Goal: Task Accomplishment & Management: Manage account settings

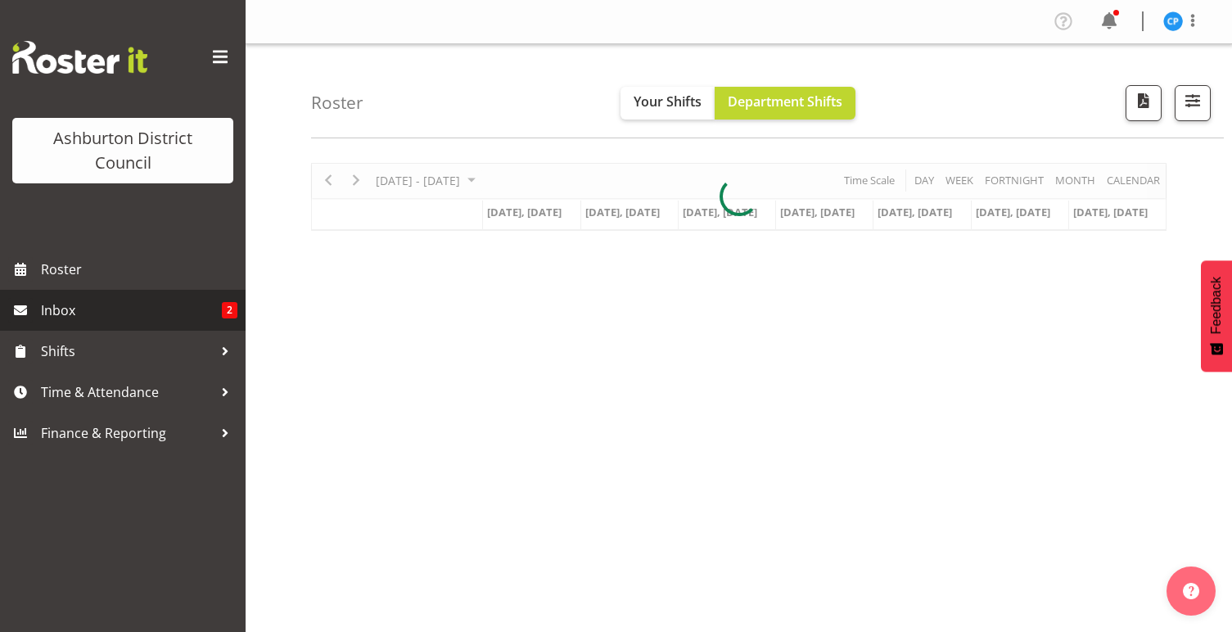
click at [187, 304] on span "Inbox" at bounding box center [131, 310] width 181 height 25
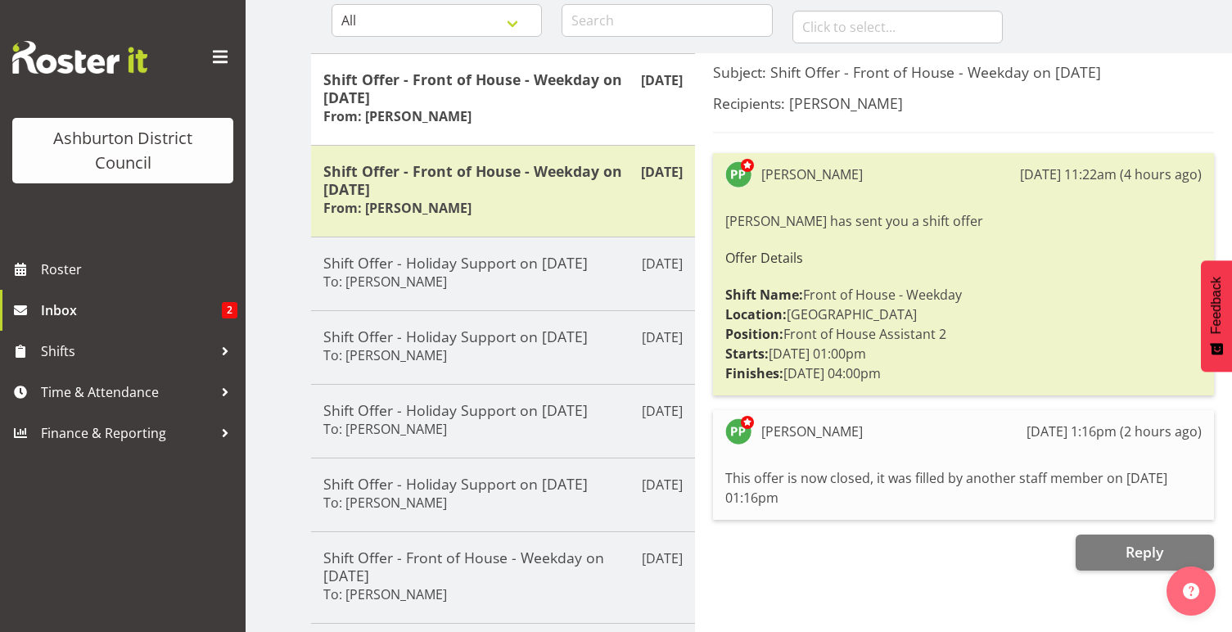
scroll to position [161, 0]
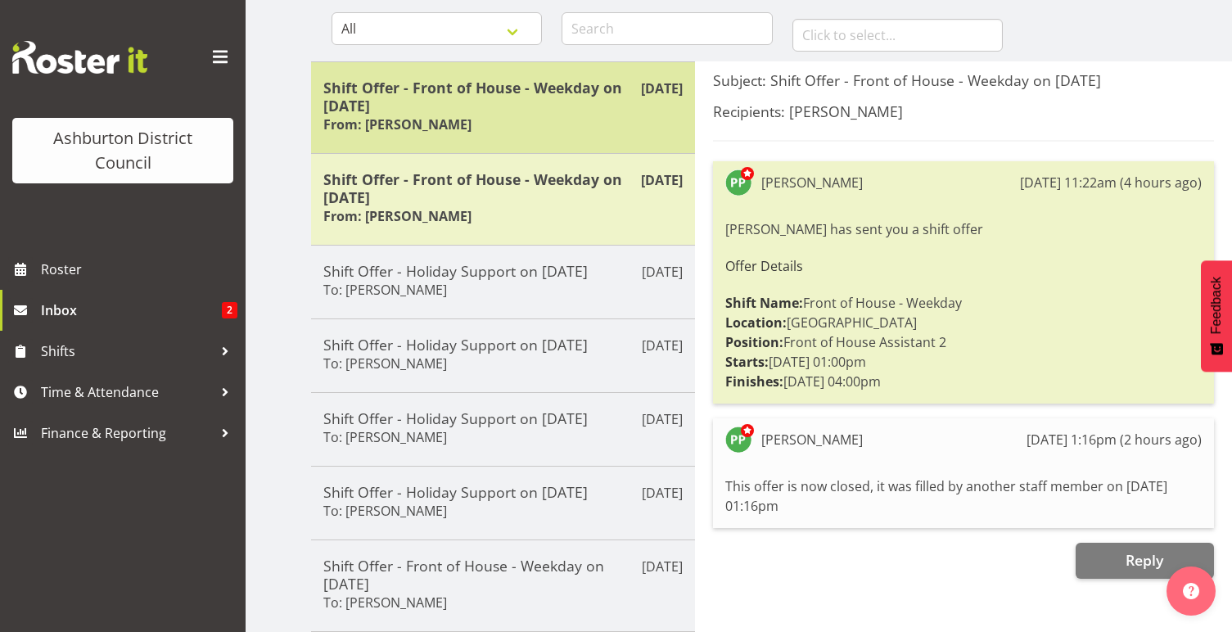
click at [531, 111] on h5 "Shift Offer - Front of House - Weekday on [DATE]" at bounding box center [502, 97] width 359 height 36
click at [539, 115] on div "Shift Offer - Front of House - Weekday on [DATE] From: [PERSON_NAME]" at bounding box center [502, 108] width 359 height 58
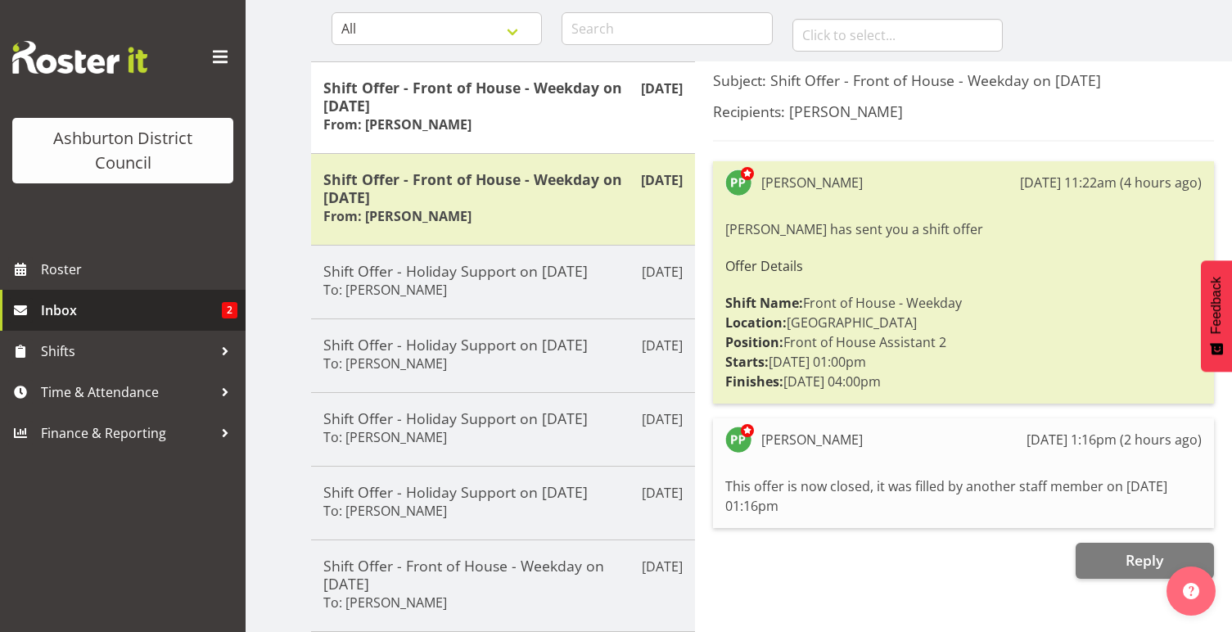
click at [113, 309] on span "Inbox" at bounding box center [131, 310] width 181 height 25
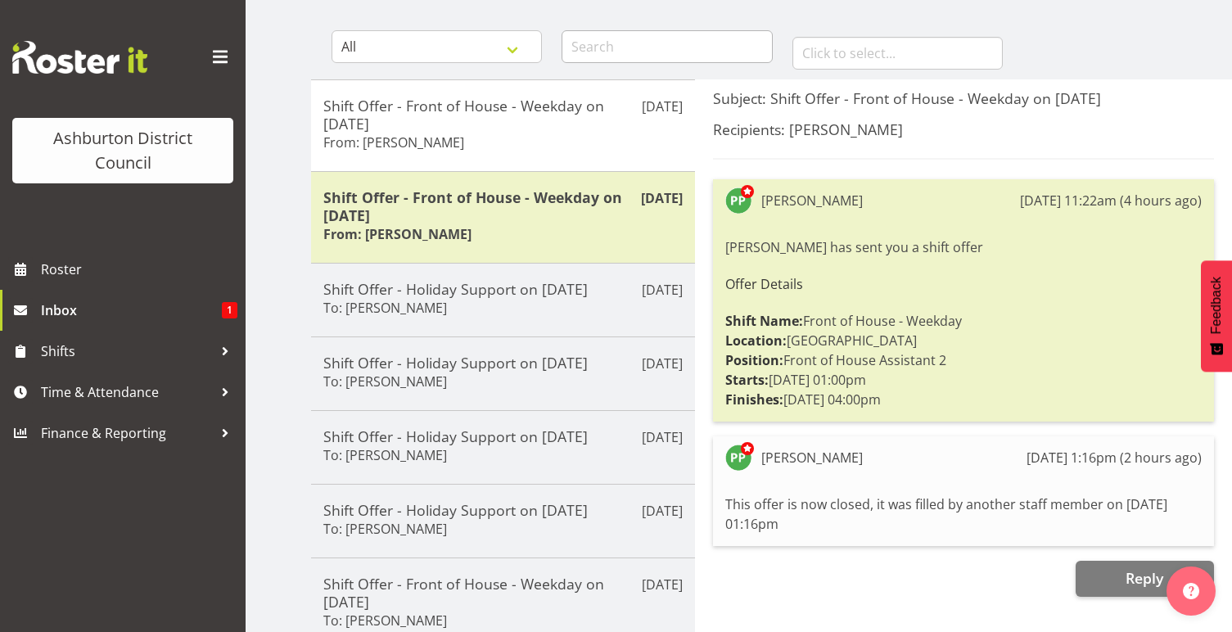
scroll to position [213, 0]
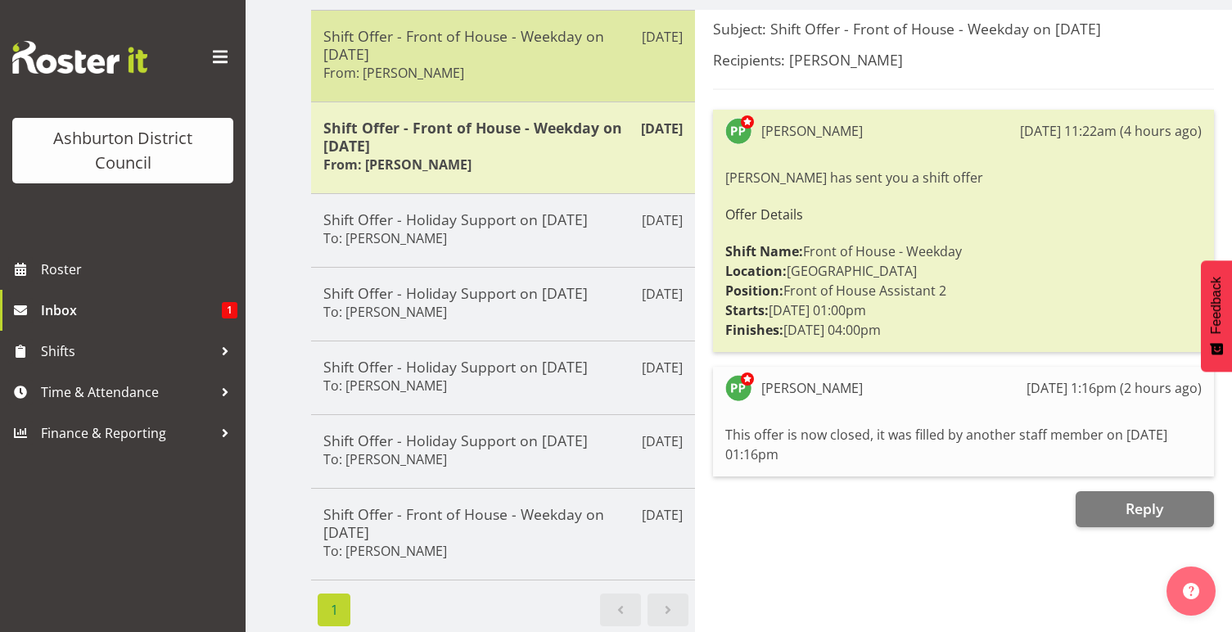
click at [589, 77] on div "Shift Offer - Front of House - Weekday on [DATE] From: [PERSON_NAME]" at bounding box center [502, 56] width 359 height 58
click at [559, 69] on div "Shift Offer - Front of House - Weekday on [DATE] From: [PERSON_NAME]" at bounding box center [502, 56] width 359 height 58
click at [559, 53] on h5 "Shift Offer - Front of House - Weekday on [DATE]" at bounding box center [502, 45] width 359 height 36
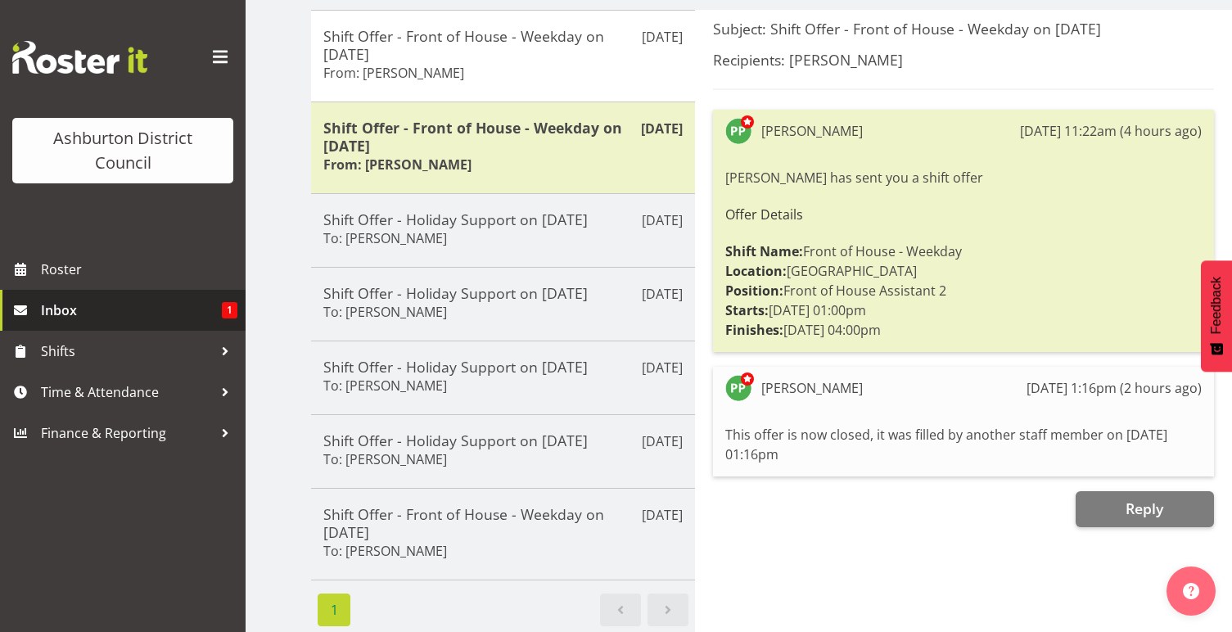
click at [55, 318] on span "Inbox" at bounding box center [131, 310] width 181 height 25
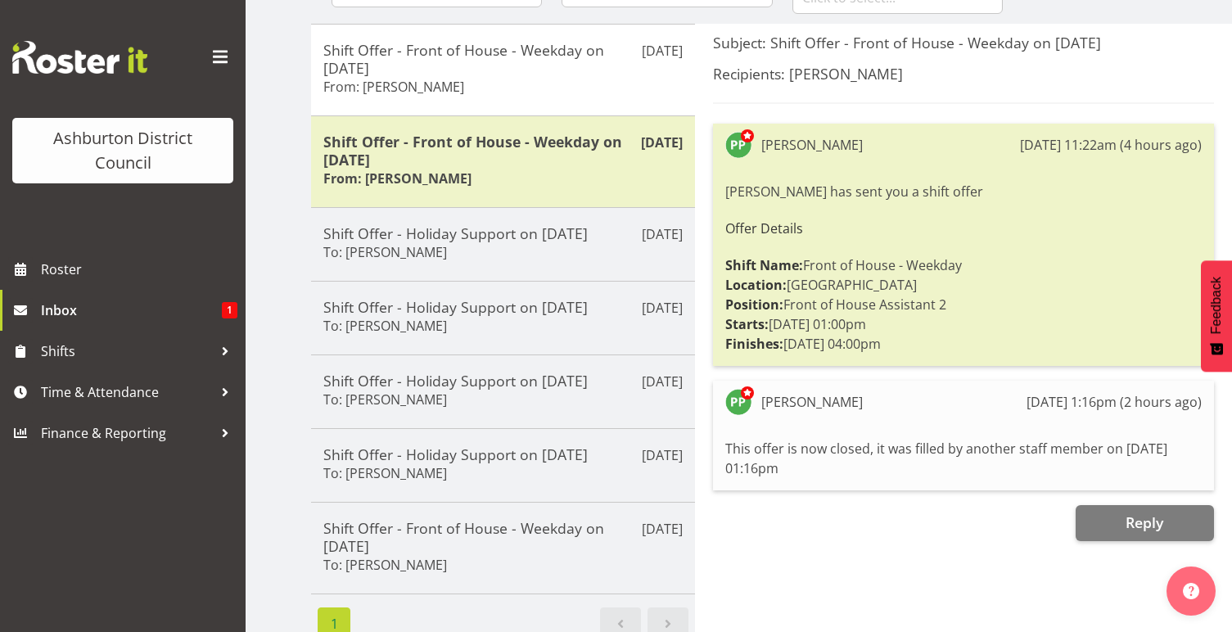
scroll to position [213, 0]
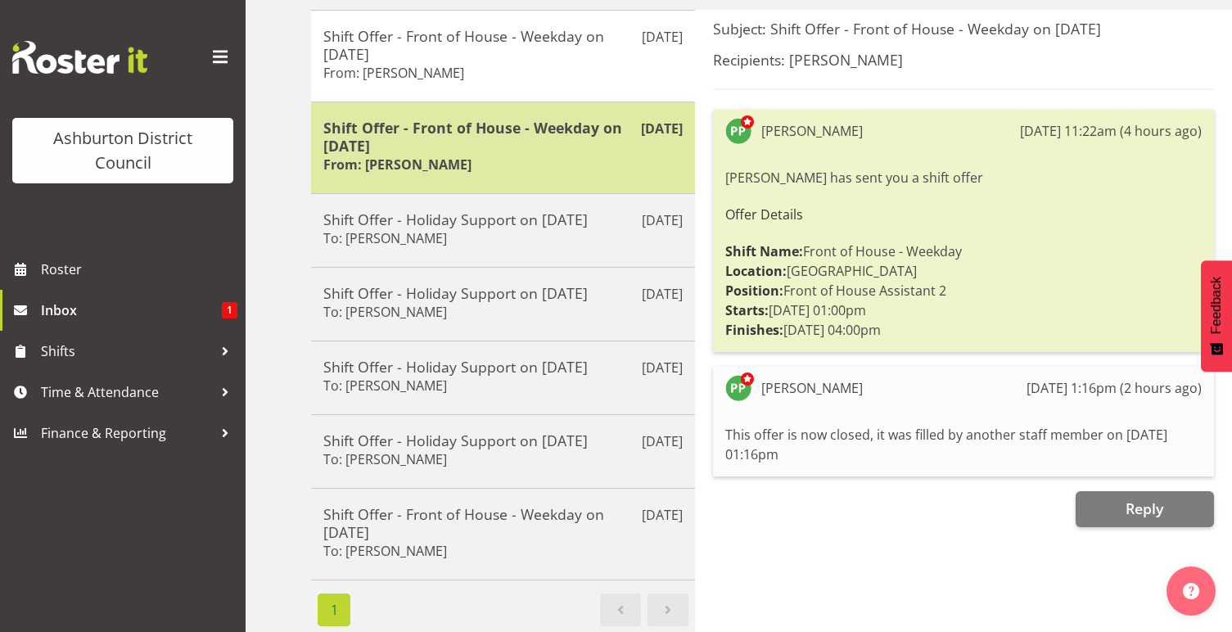
click at [517, 154] on div "Shift Offer - Front of House - Weekday on 07/10/25 From: Polly Price" at bounding box center [502, 148] width 359 height 58
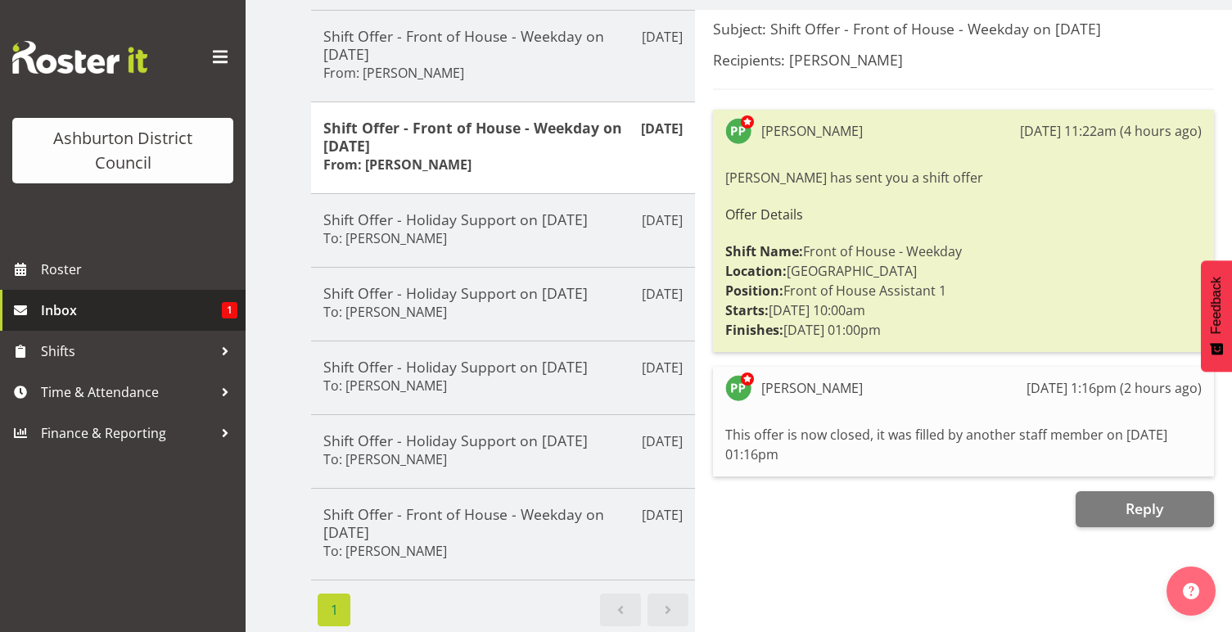
click at [101, 314] on span "Inbox" at bounding box center [131, 310] width 181 height 25
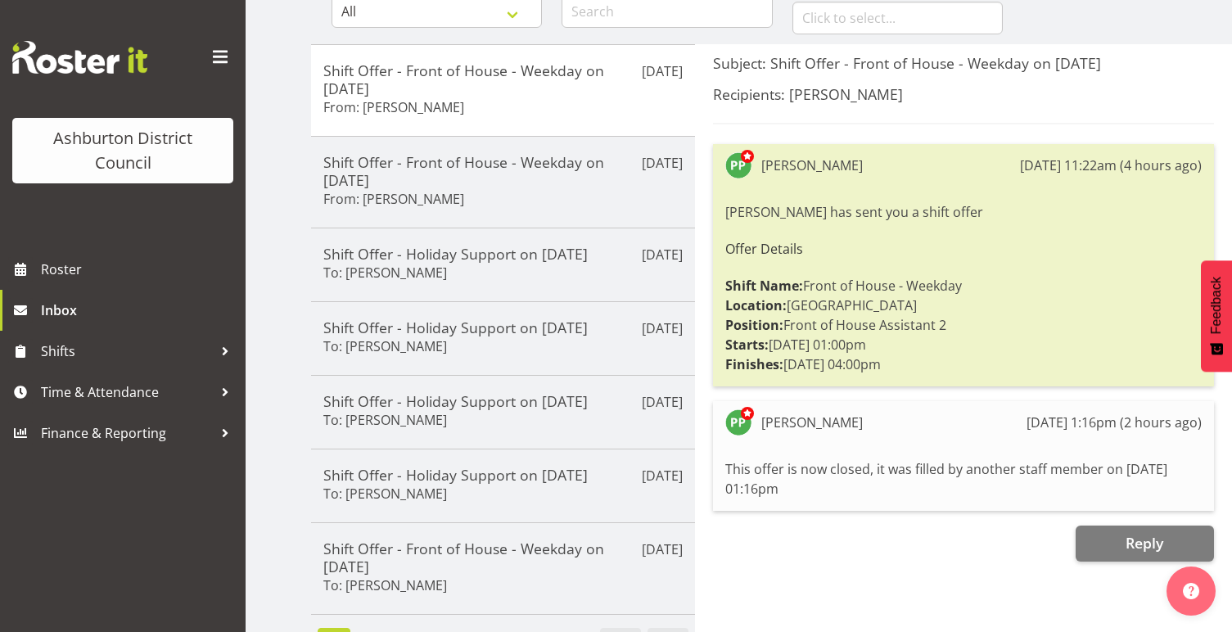
scroll to position [186, 0]
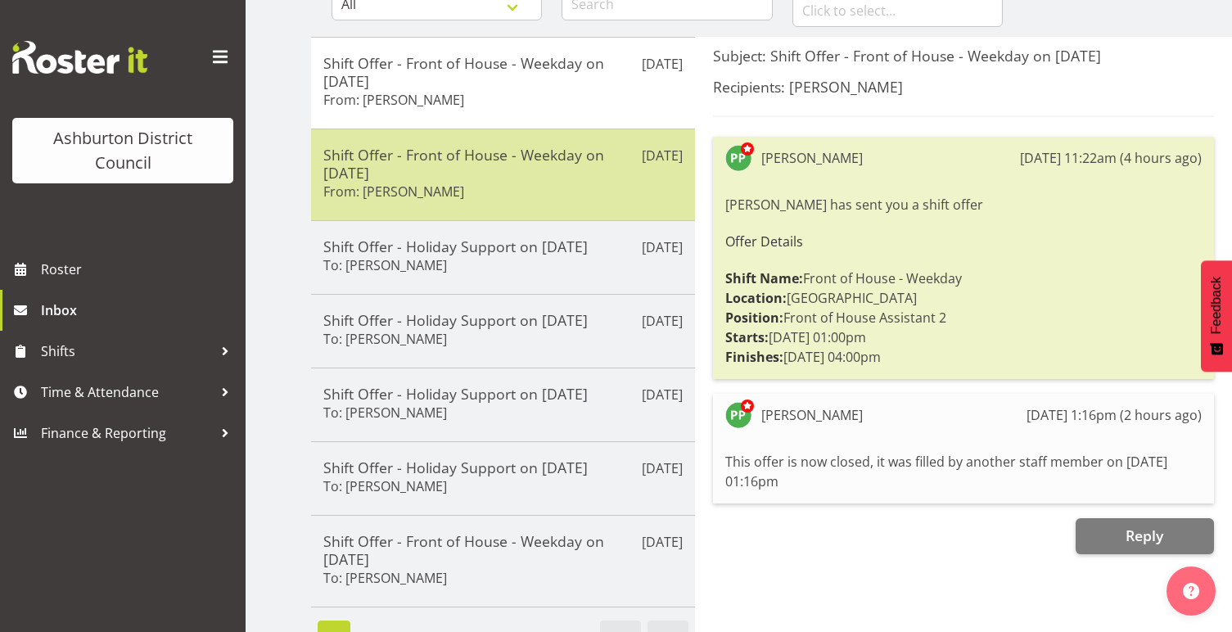
click at [542, 148] on h5 "Shift Offer - Front of House - Weekday on [DATE]" at bounding box center [502, 164] width 359 height 36
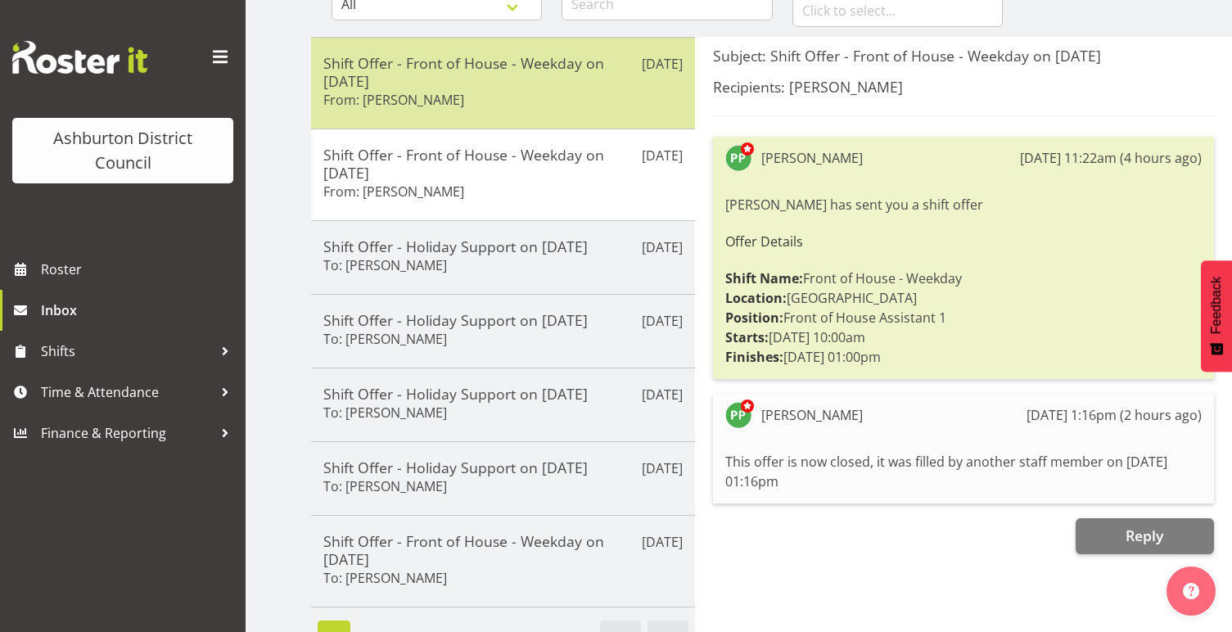
click at [534, 86] on h5 "Shift Offer - Front of House - Weekday on [DATE]" at bounding box center [502, 72] width 359 height 36
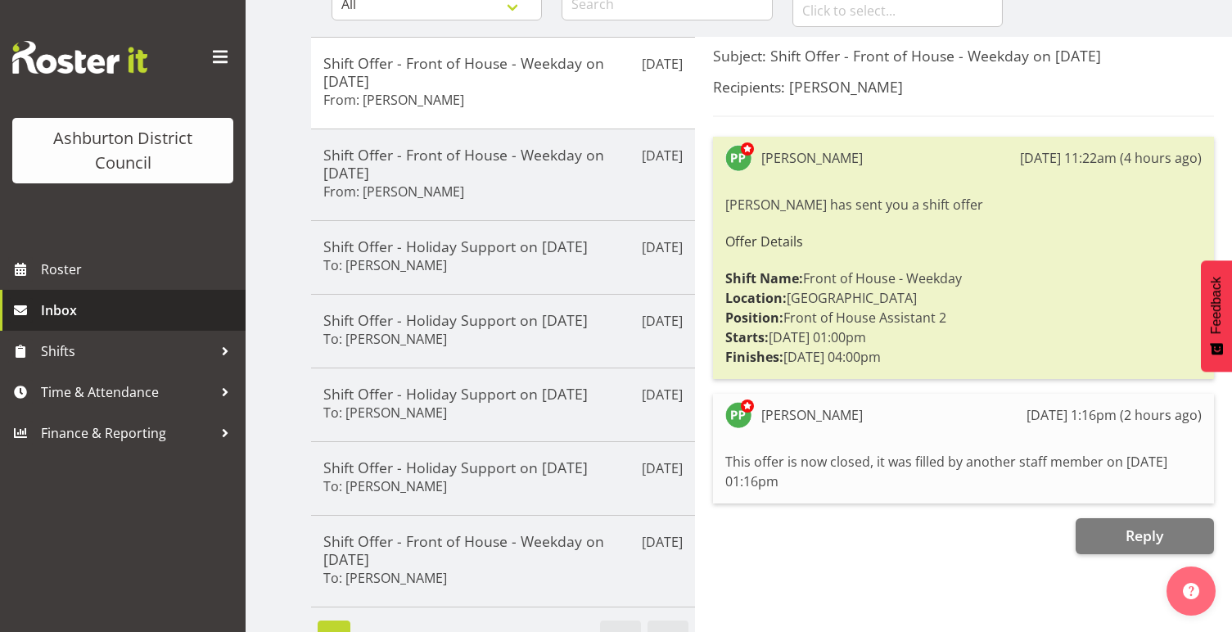
click at [127, 305] on span "Inbox" at bounding box center [139, 310] width 196 height 25
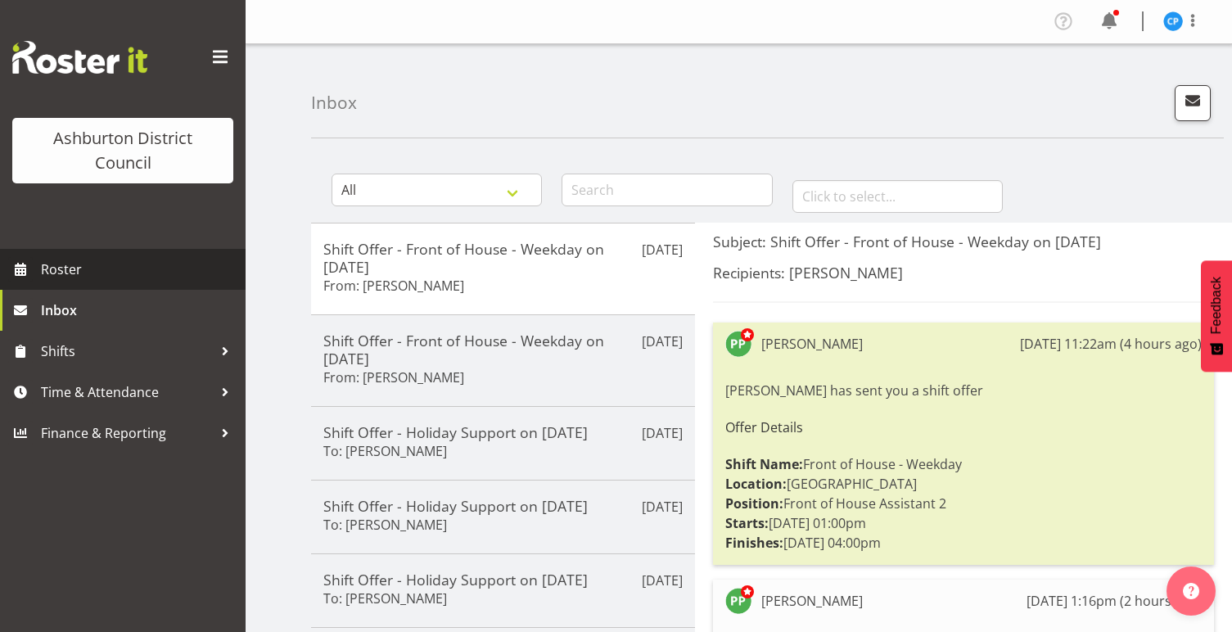
click at [78, 264] on span "Roster" at bounding box center [139, 269] width 196 height 25
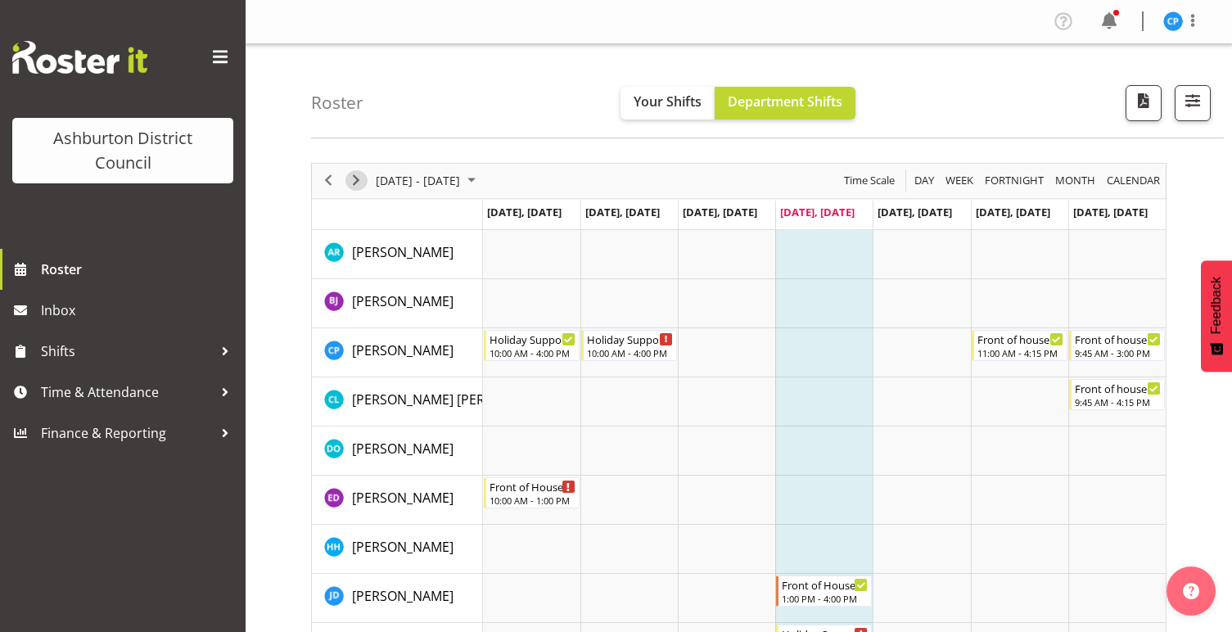
click at [360, 178] on span "Next" at bounding box center [356, 180] width 20 height 20
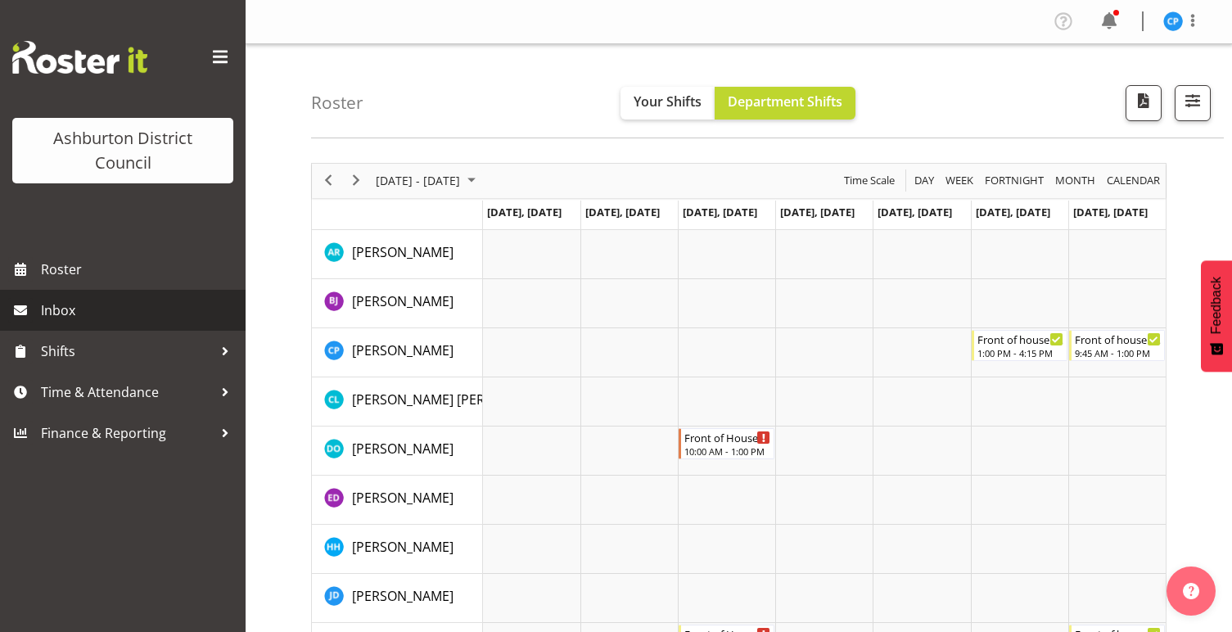
click at [83, 311] on span "Inbox" at bounding box center [139, 310] width 196 height 25
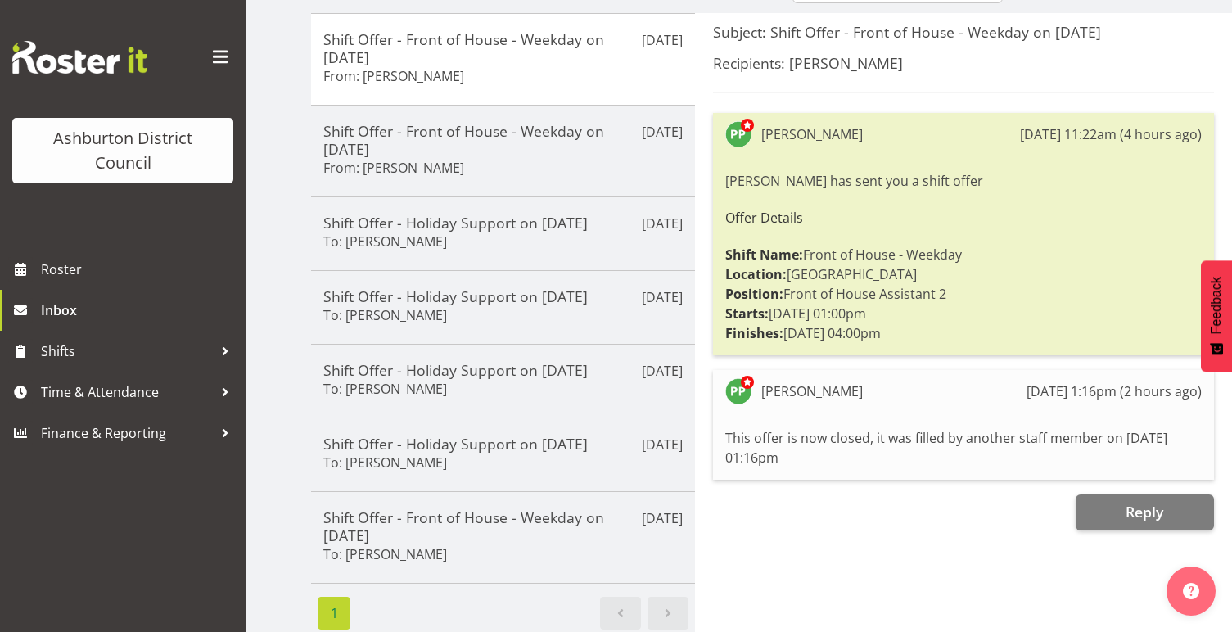
scroll to position [213, 0]
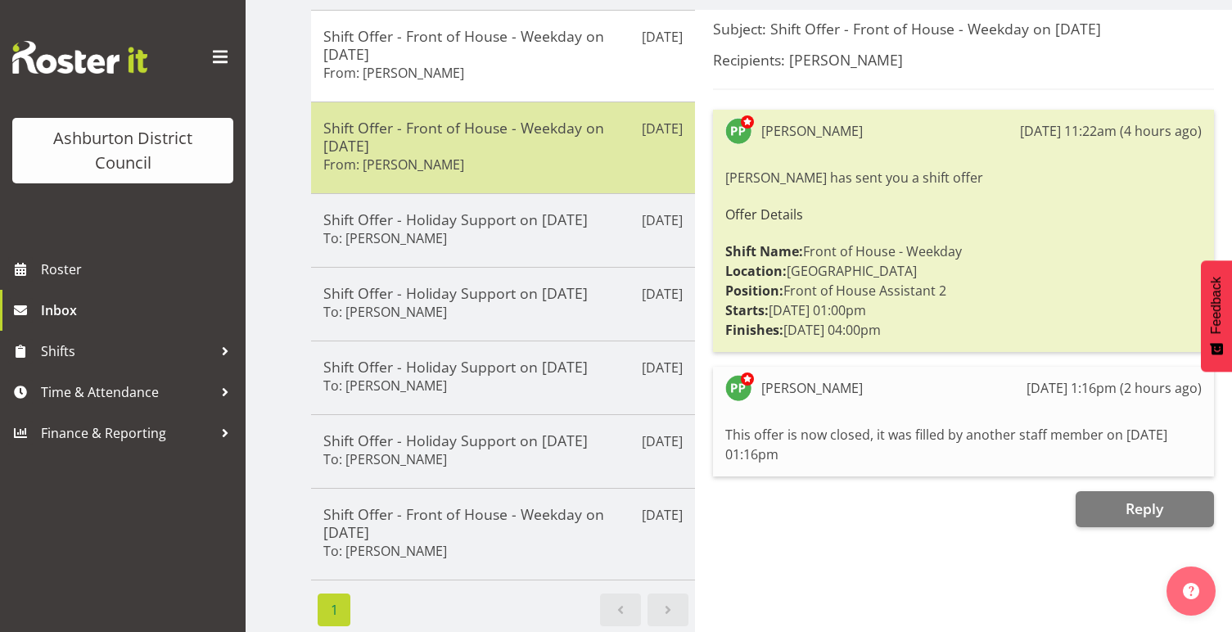
click at [584, 136] on h5 "Shift Offer - Front of House - Weekday on [DATE]" at bounding box center [502, 137] width 359 height 36
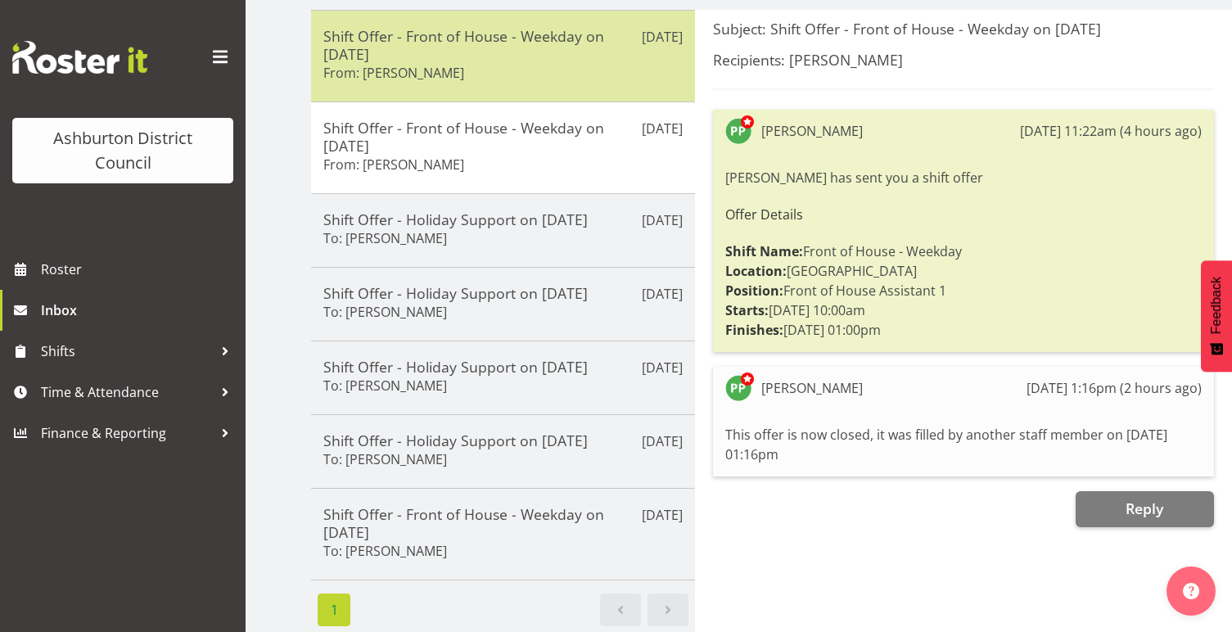
click at [587, 53] on h5 "Shift Offer - Front of House - Weekday on [DATE]" at bounding box center [502, 45] width 359 height 36
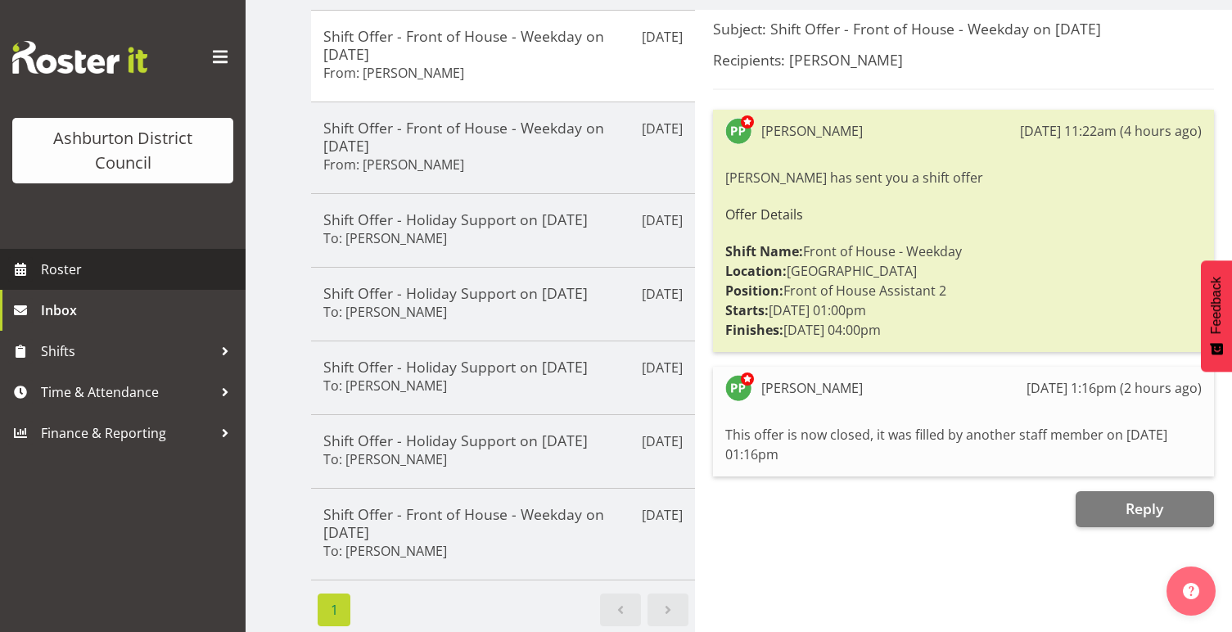
click at [50, 268] on span "Roster" at bounding box center [139, 269] width 196 height 25
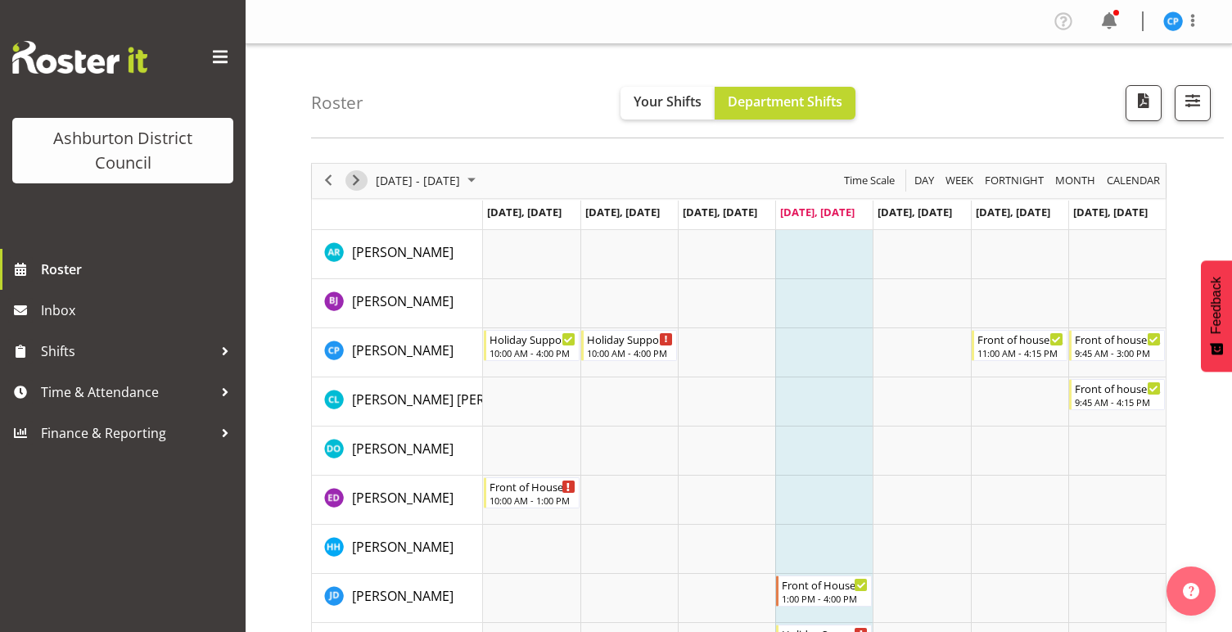
click at [359, 178] on span "Next" at bounding box center [356, 180] width 20 height 20
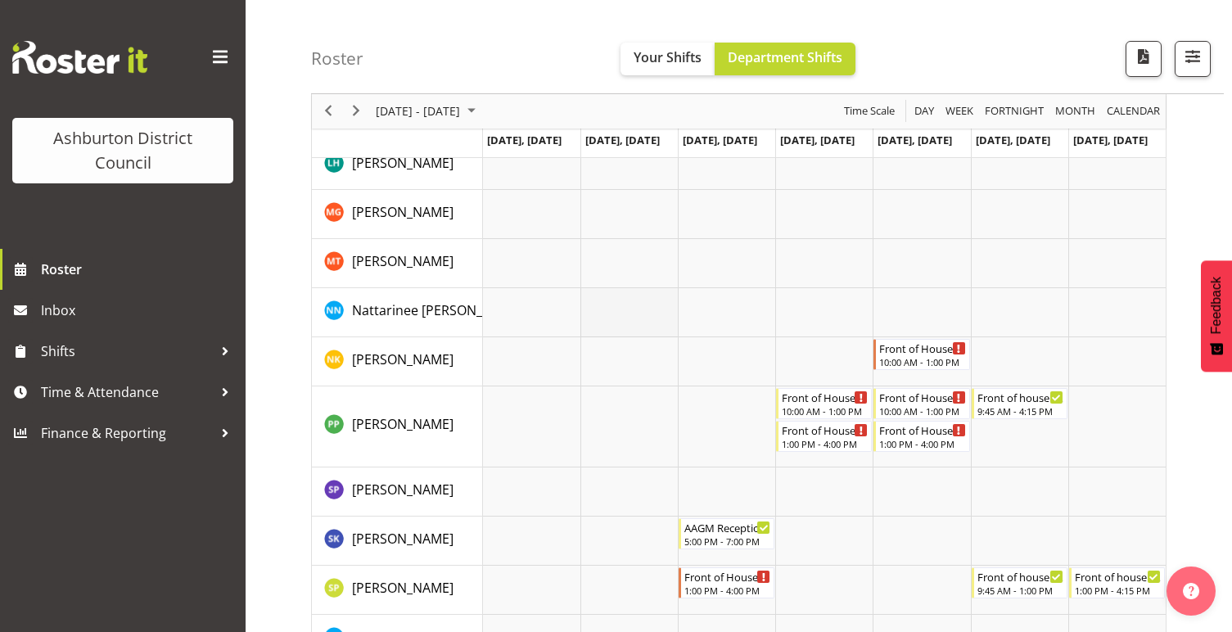
scroll to position [1017, 0]
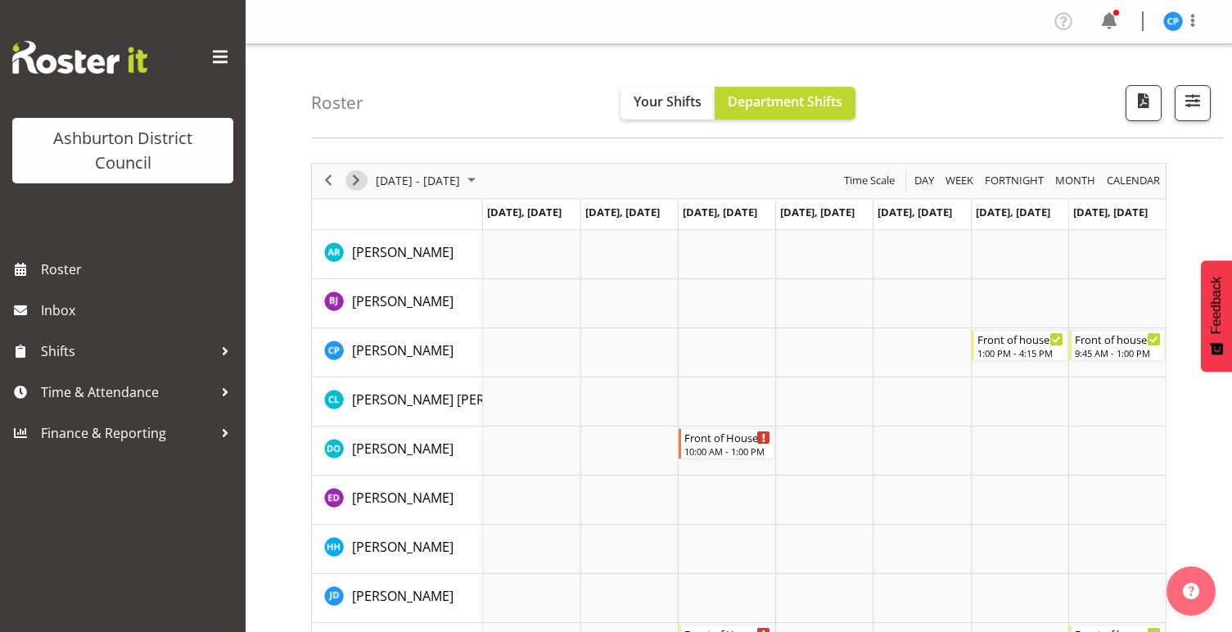
click at [355, 178] on span "Next" at bounding box center [356, 180] width 20 height 20
click at [363, 174] on span "Next" at bounding box center [356, 180] width 20 height 20
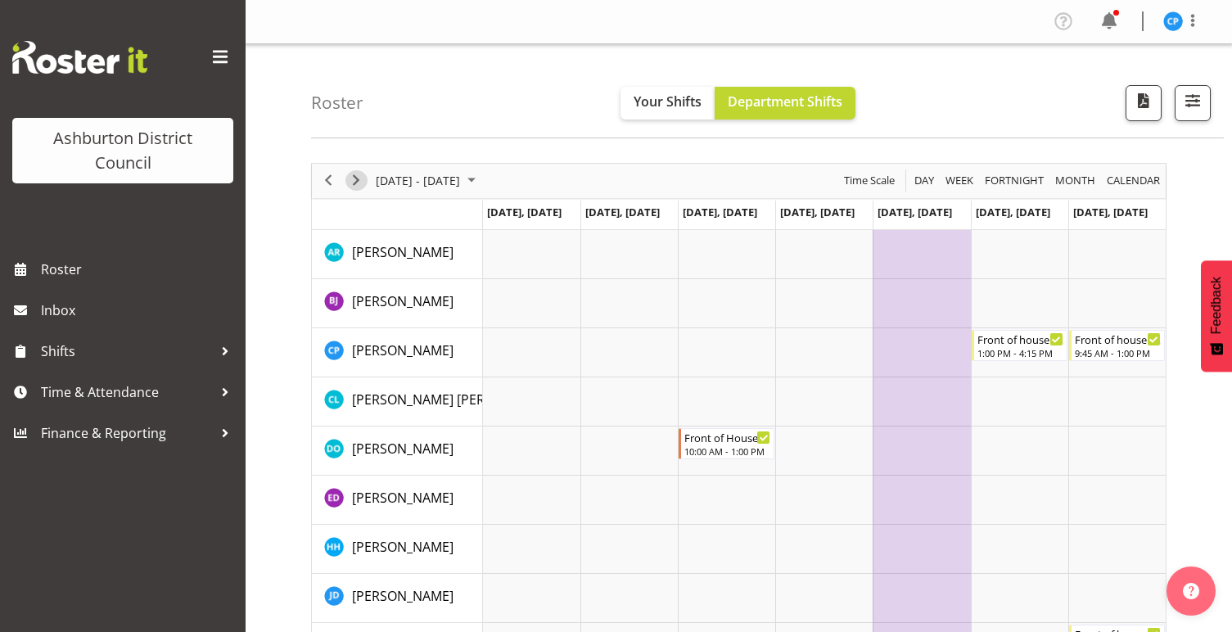
click at [358, 175] on span "Next" at bounding box center [356, 180] width 20 height 20
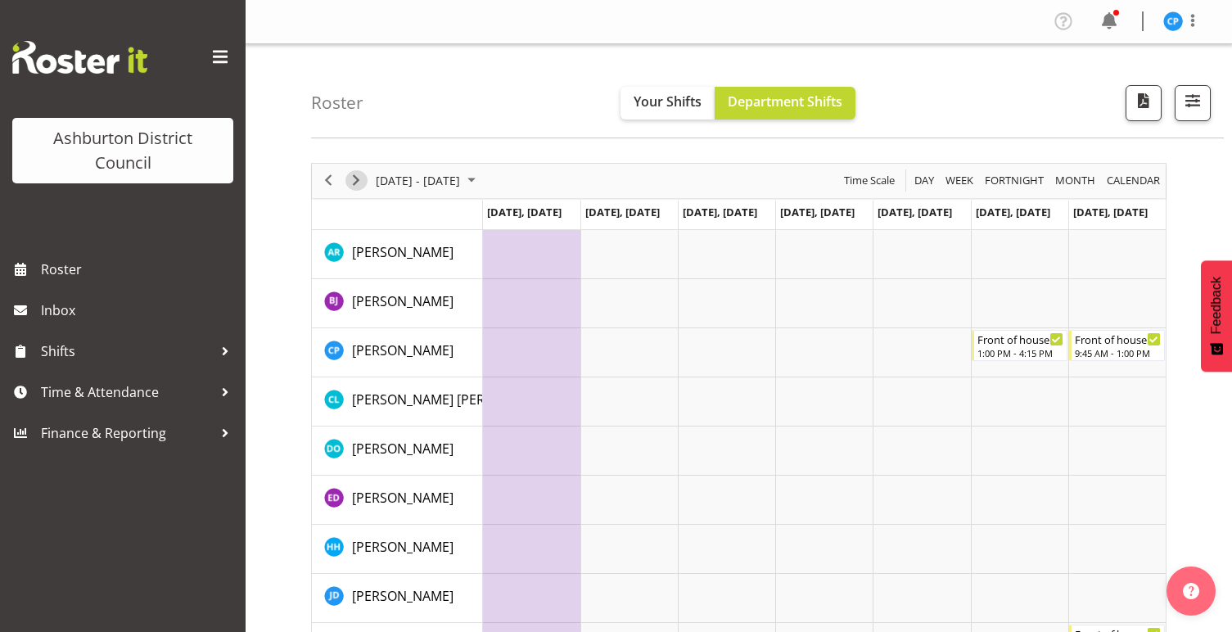
click at [363, 178] on span "Next" at bounding box center [356, 180] width 20 height 20
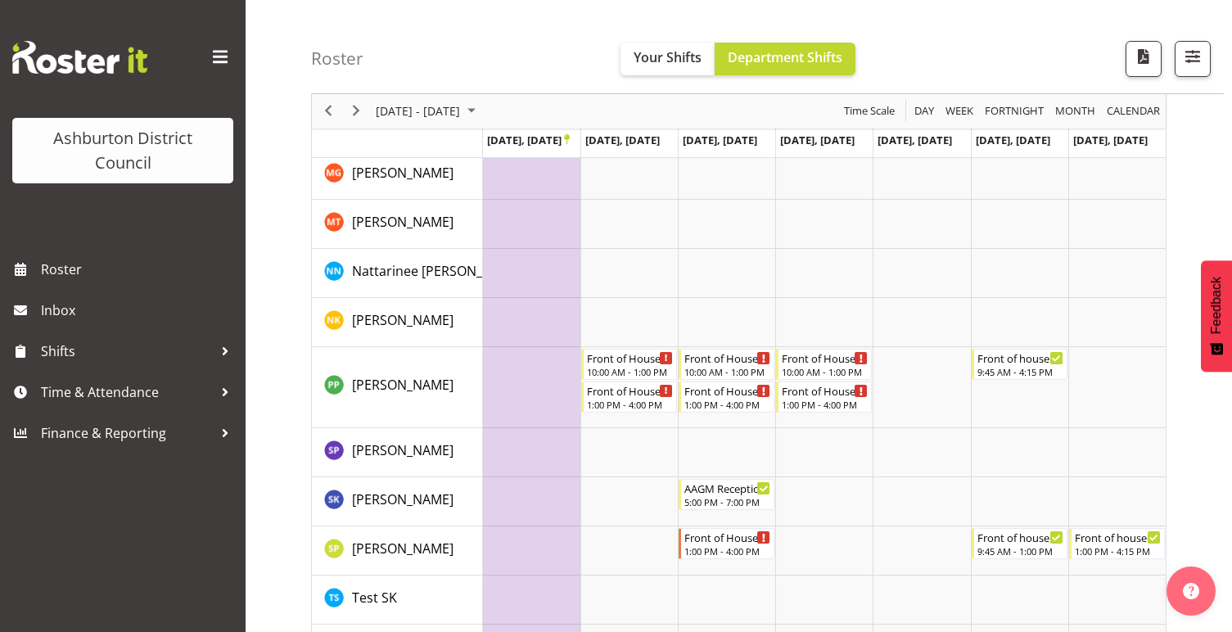
scroll to position [950, 0]
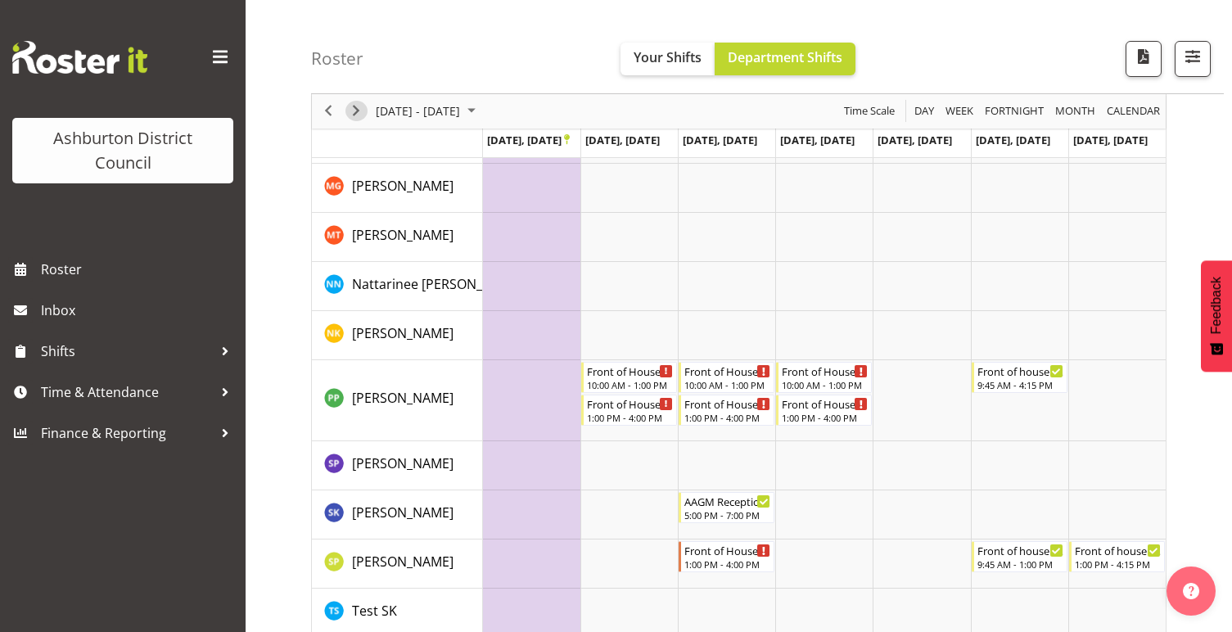
click at [352, 106] on span "Next" at bounding box center [356, 112] width 20 height 20
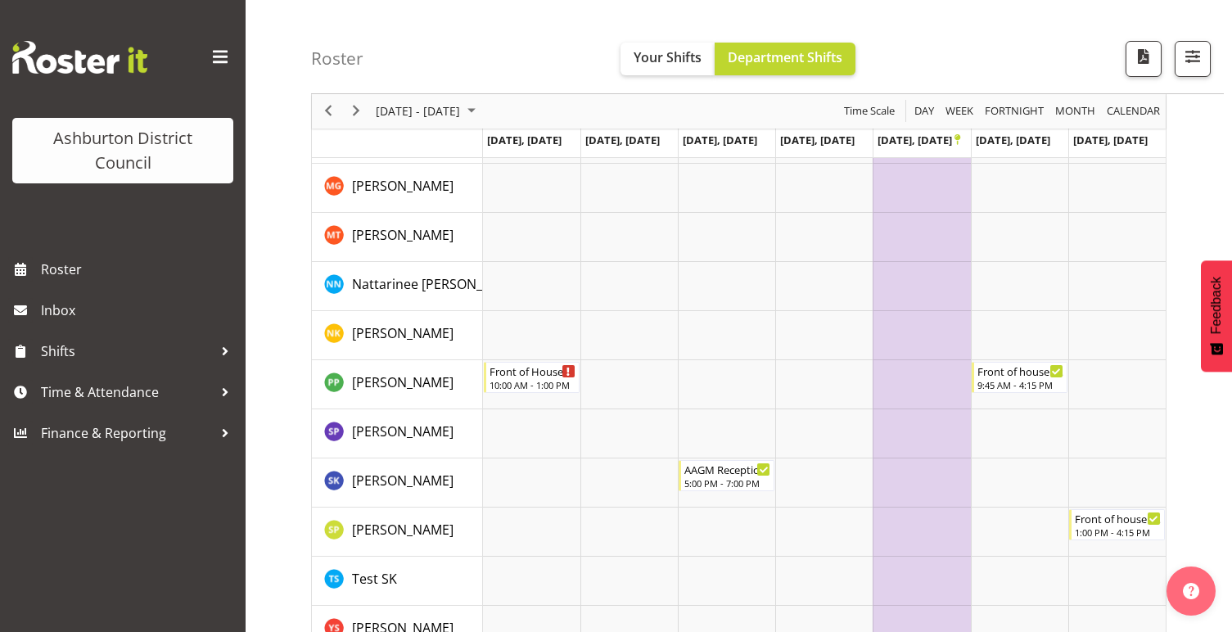
scroll to position [968, 0]
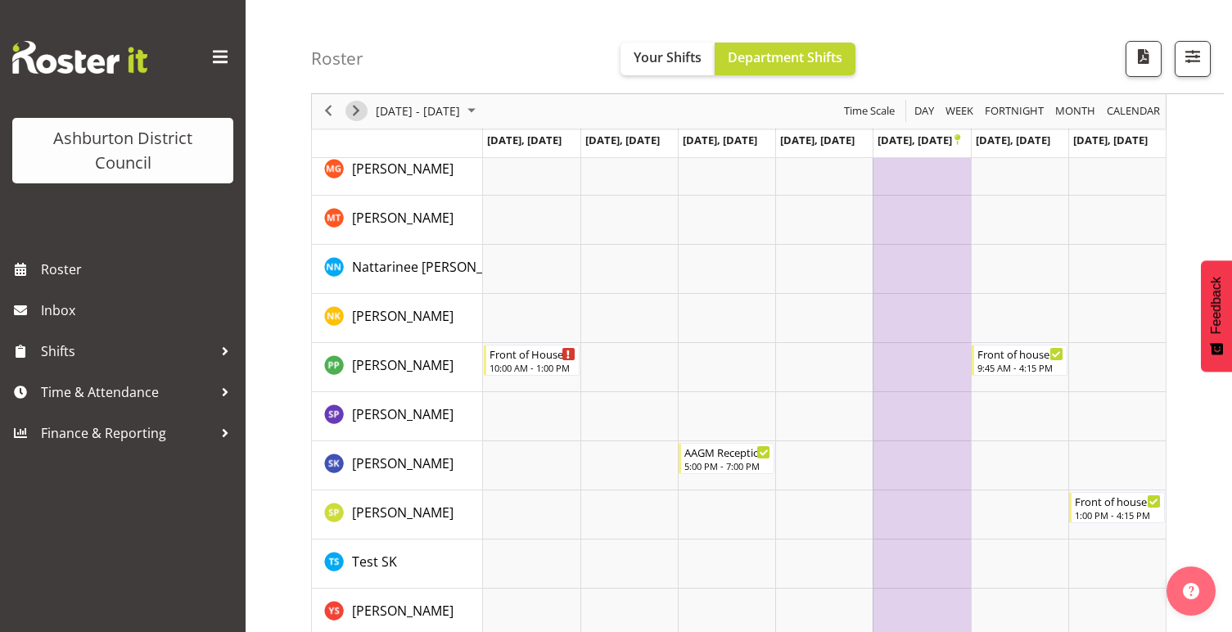
click at [354, 108] on span "Next" at bounding box center [356, 112] width 20 height 20
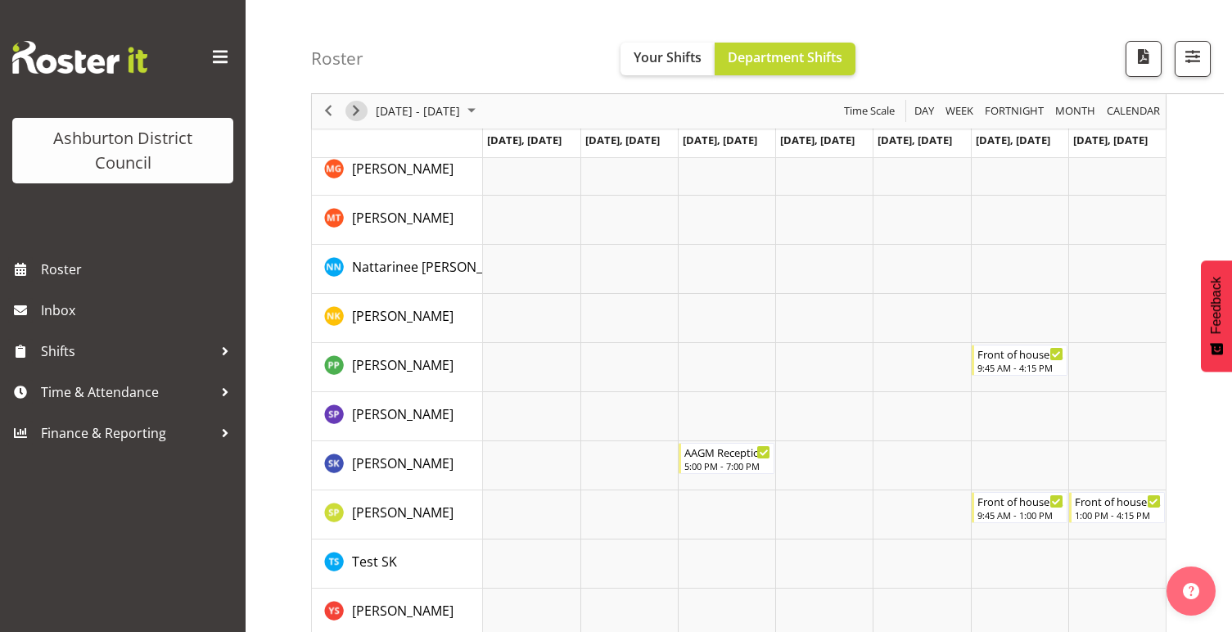
click at [364, 106] on span "Next" at bounding box center [356, 112] width 20 height 20
click at [363, 106] on span "Next" at bounding box center [356, 112] width 20 height 20
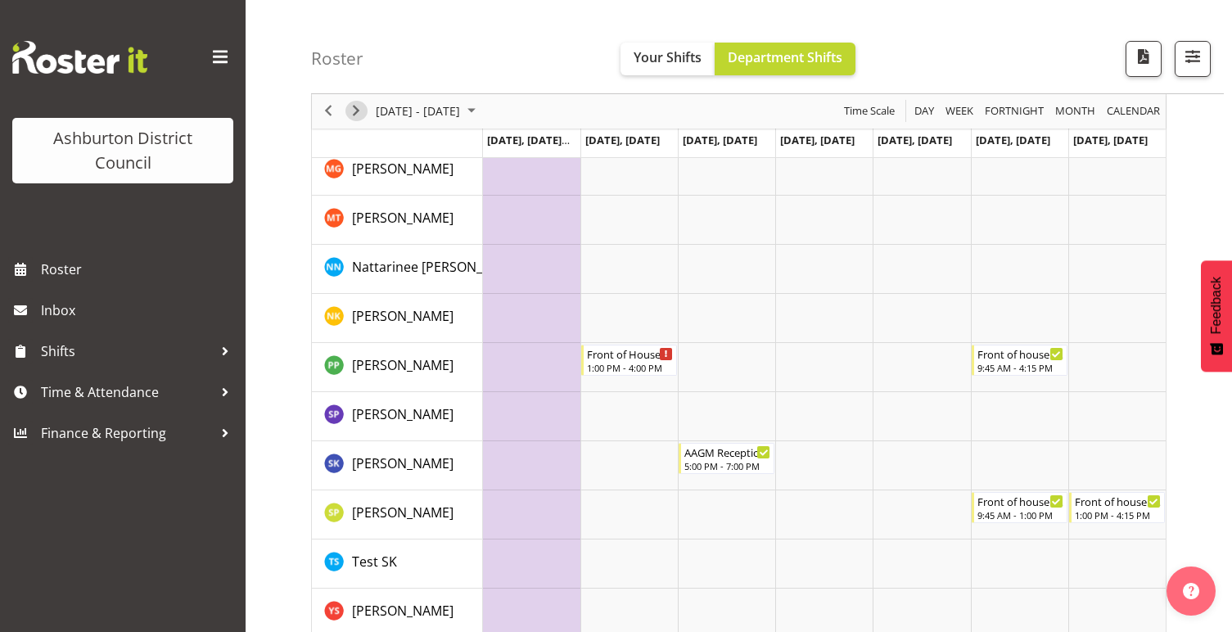
click at [358, 109] on span "Next" at bounding box center [356, 112] width 20 height 20
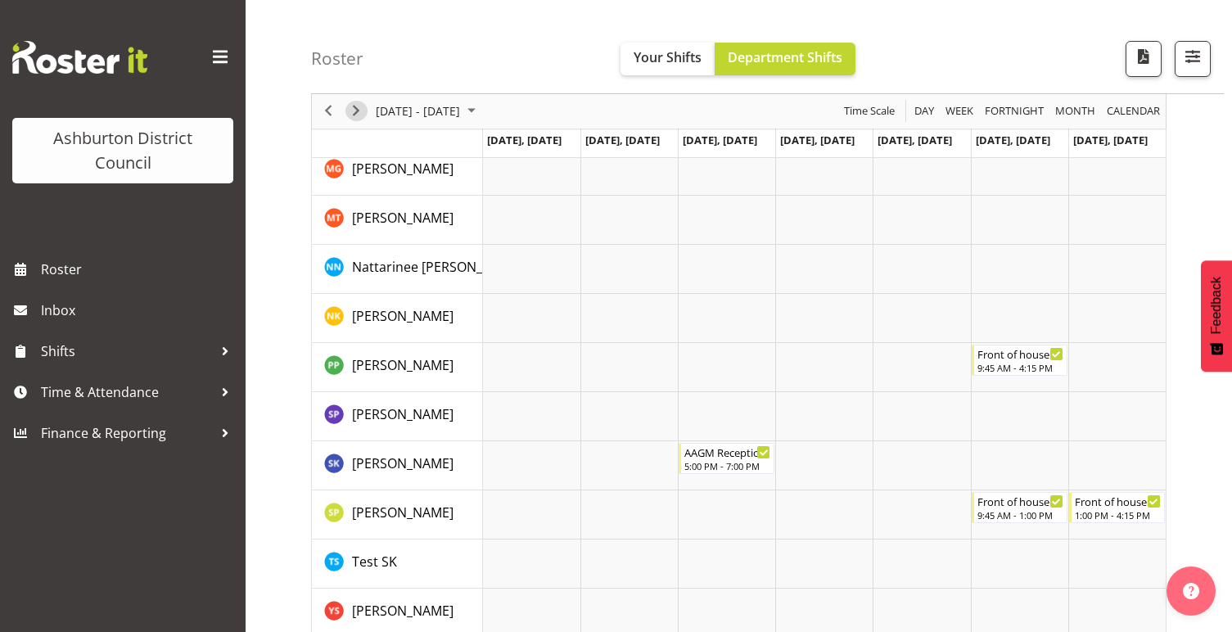
click at [355, 105] on span "Next" at bounding box center [356, 112] width 20 height 20
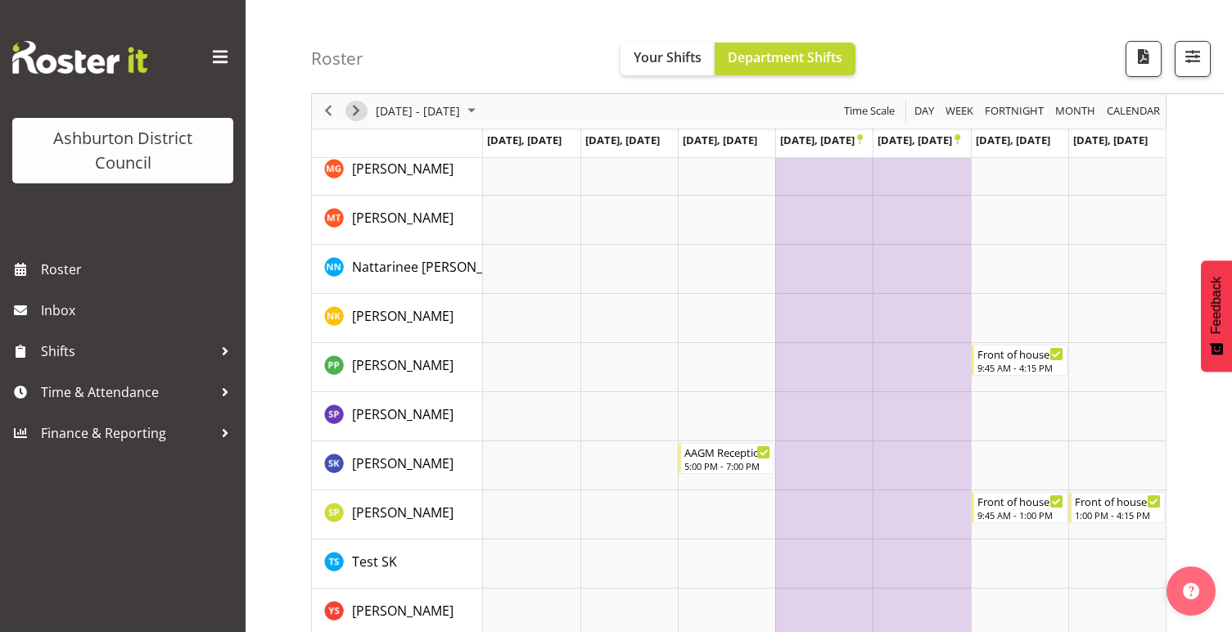
click at [355, 106] on span "Next" at bounding box center [356, 112] width 20 height 20
click at [366, 107] on button "Next" at bounding box center [356, 112] width 22 height 20
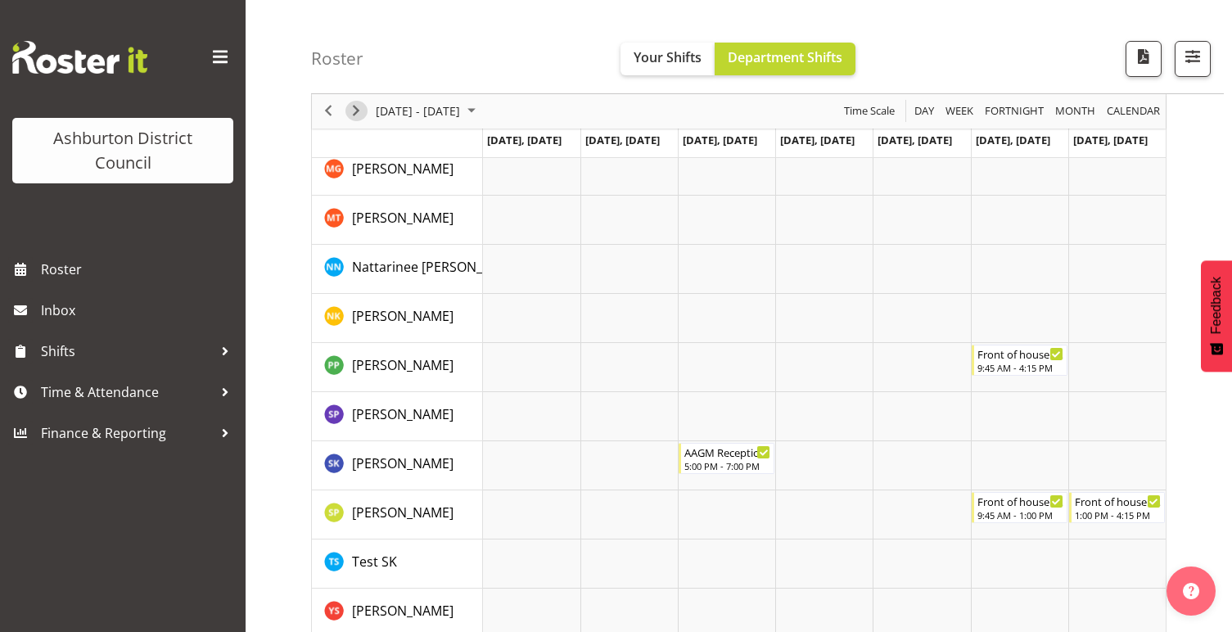
click at [351, 113] on span "Next" at bounding box center [356, 112] width 20 height 20
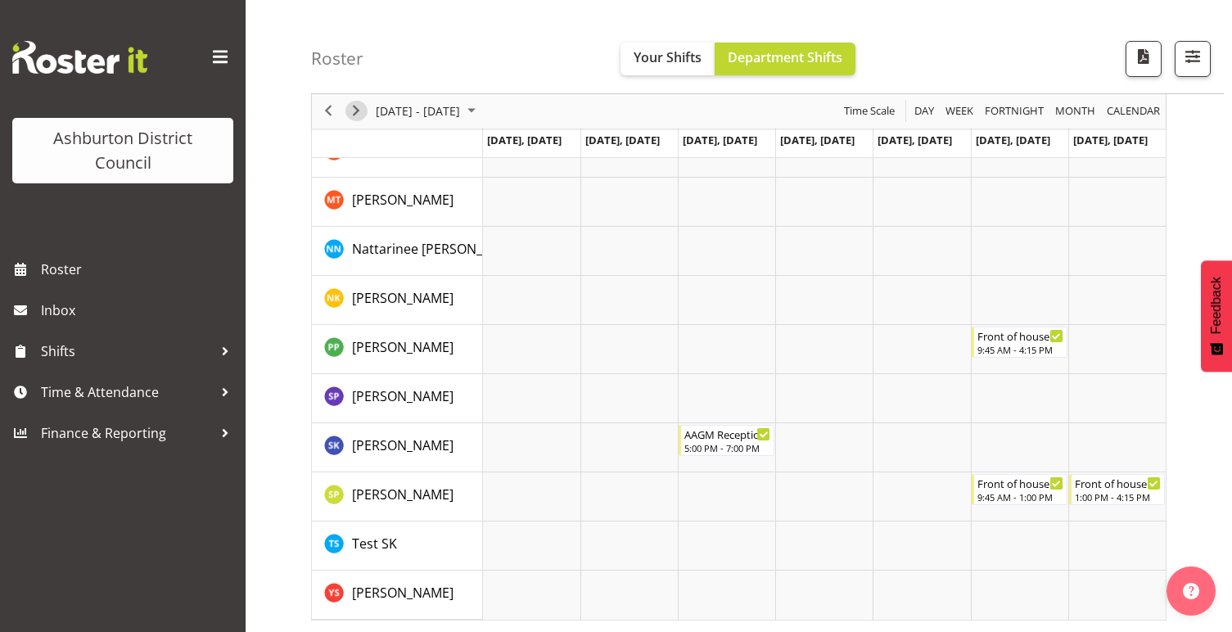
click at [356, 109] on span "Next" at bounding box center [356, 112] width 20 height 20
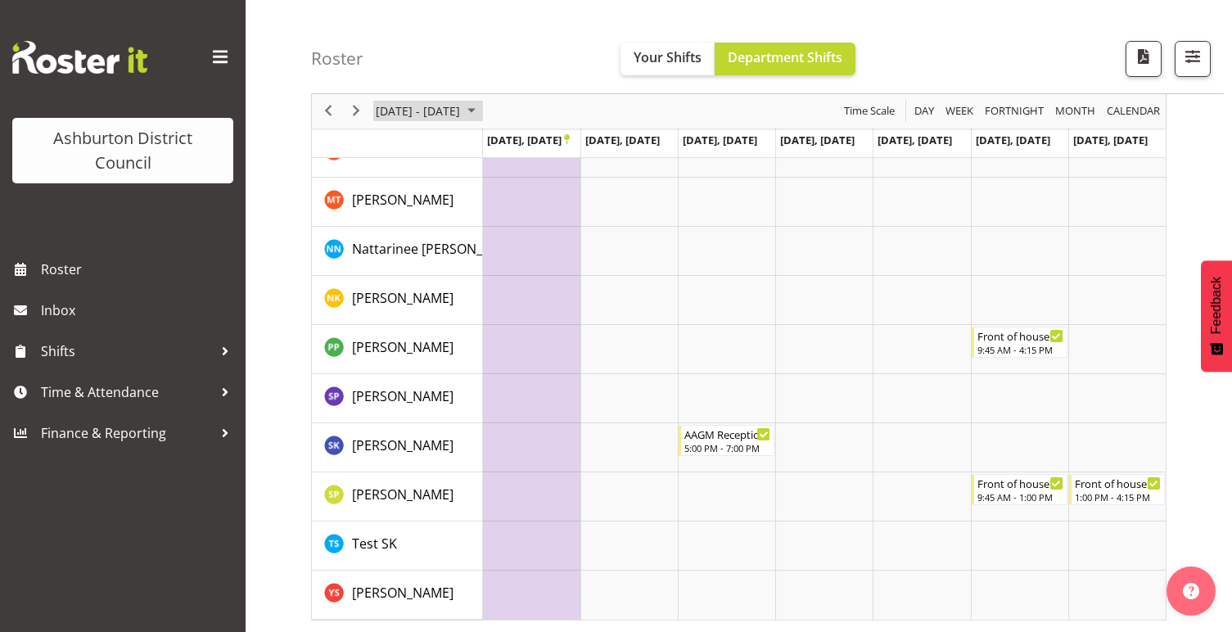
click at [397, 110] on span "January 19 - 25, 2026" at bounding box center [418, 112] width 88 height 20
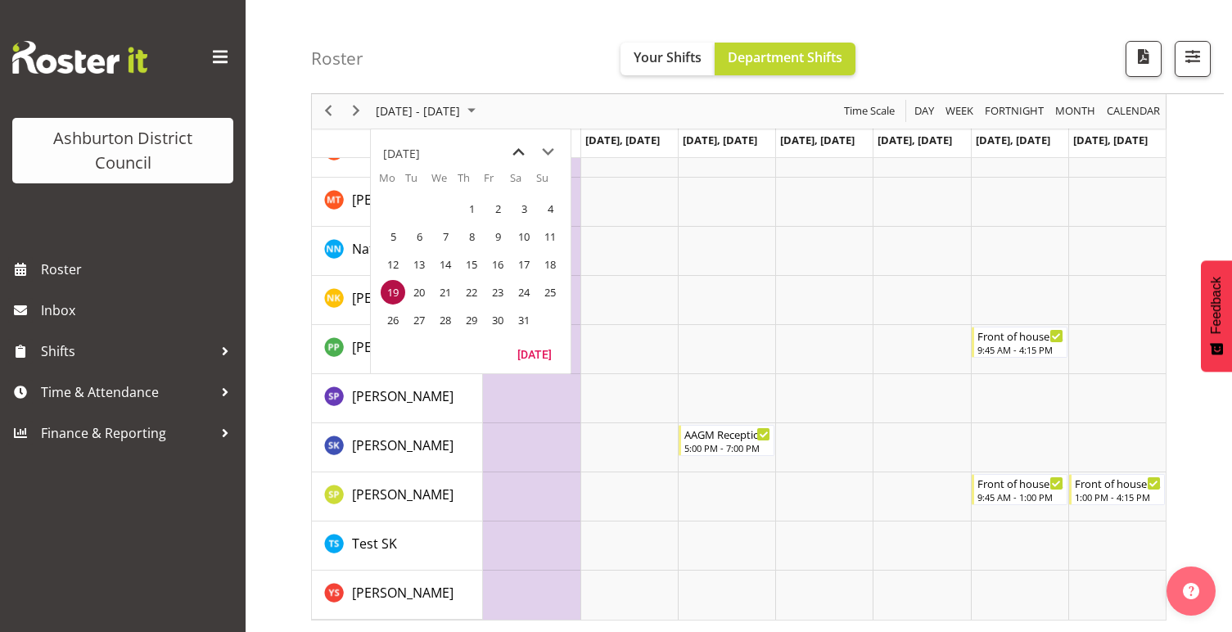
click at [508, 145] on span "previous month" at bounding box center [518, 152] width 29 height 29
click at [518, 153] on span "previous month" at bounding box center [518, 152] width 29 height 29
click at [401, 234] on span "6" at bounding box center [393, 236] width 25 height 25
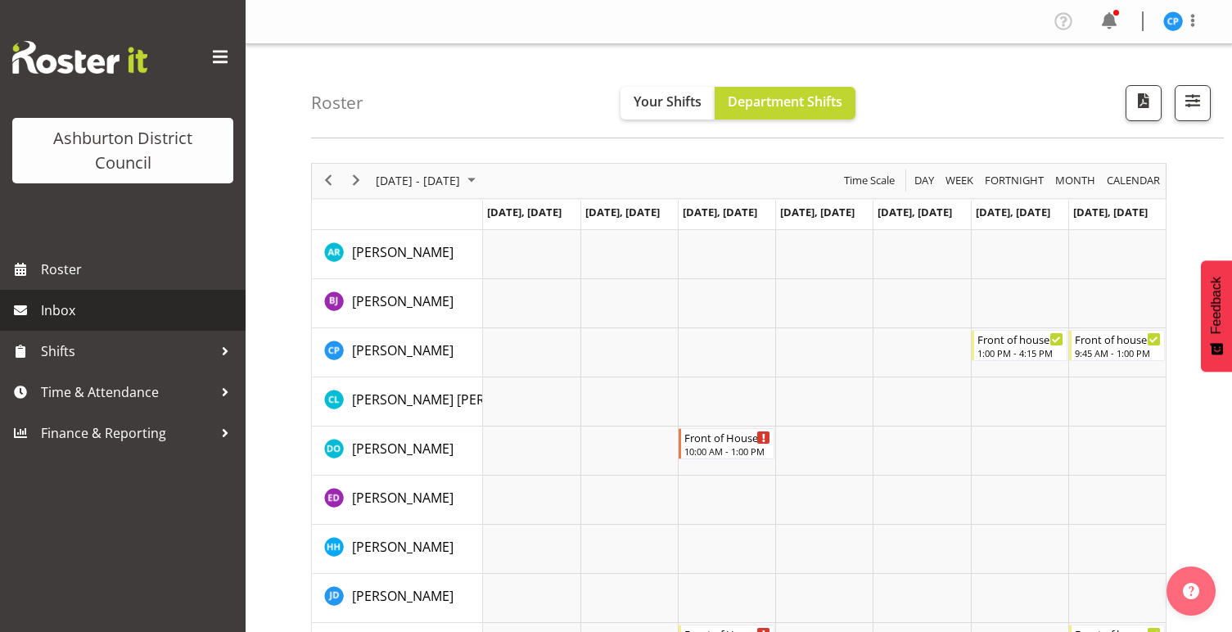
click at [83, 312] on span "Inbox" at bounding box center [139, 310] width 196 height 25
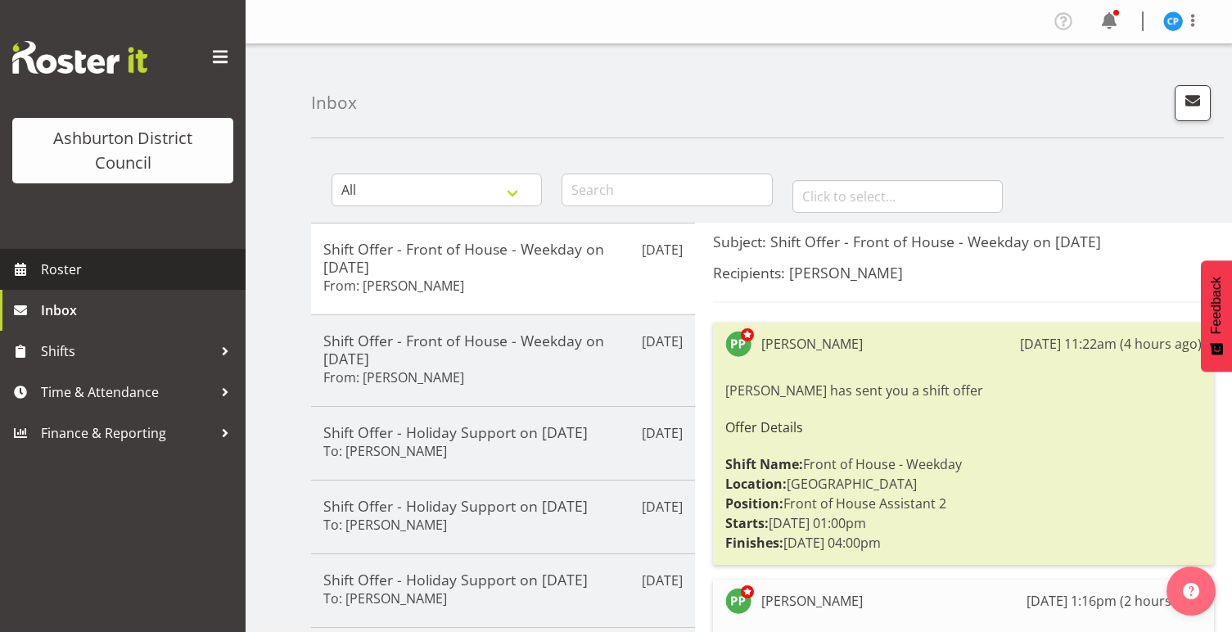
click at [80, 268] on span "Roster" at bounding box center [139, 269] width 196 height 25
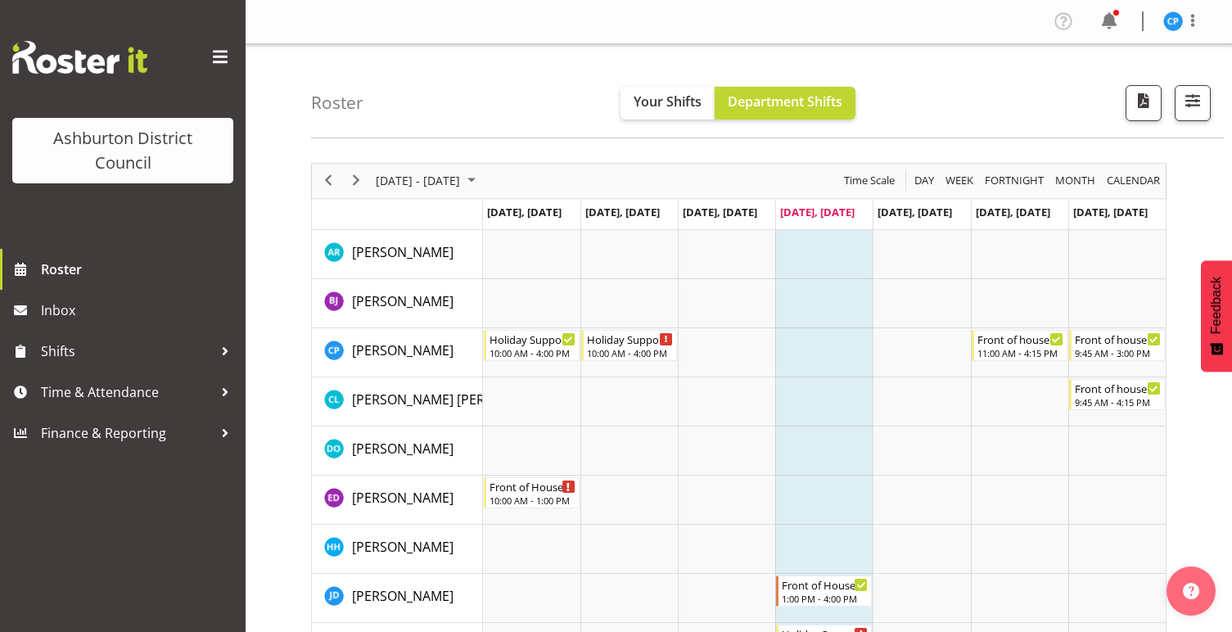
click at [399, 184] on span "[DATE] - [DATE]" at bounding box center [418, 180] width 88 height 20
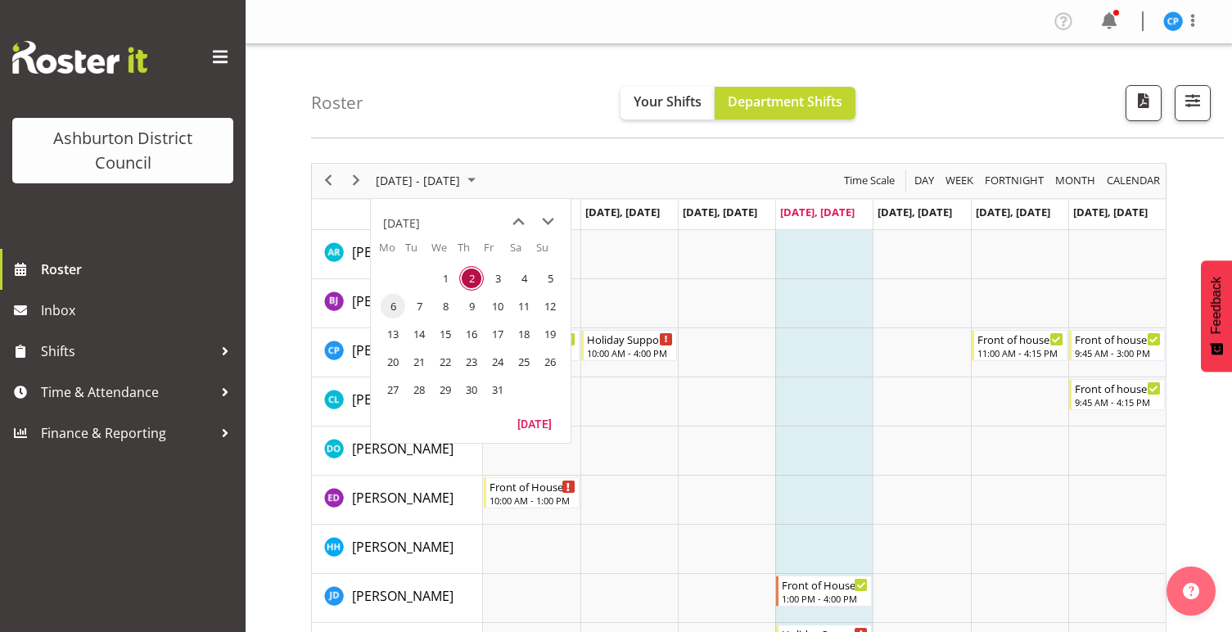
click at [393, 308] on span "6" at bounding box center [393, 306] width 25 height 25
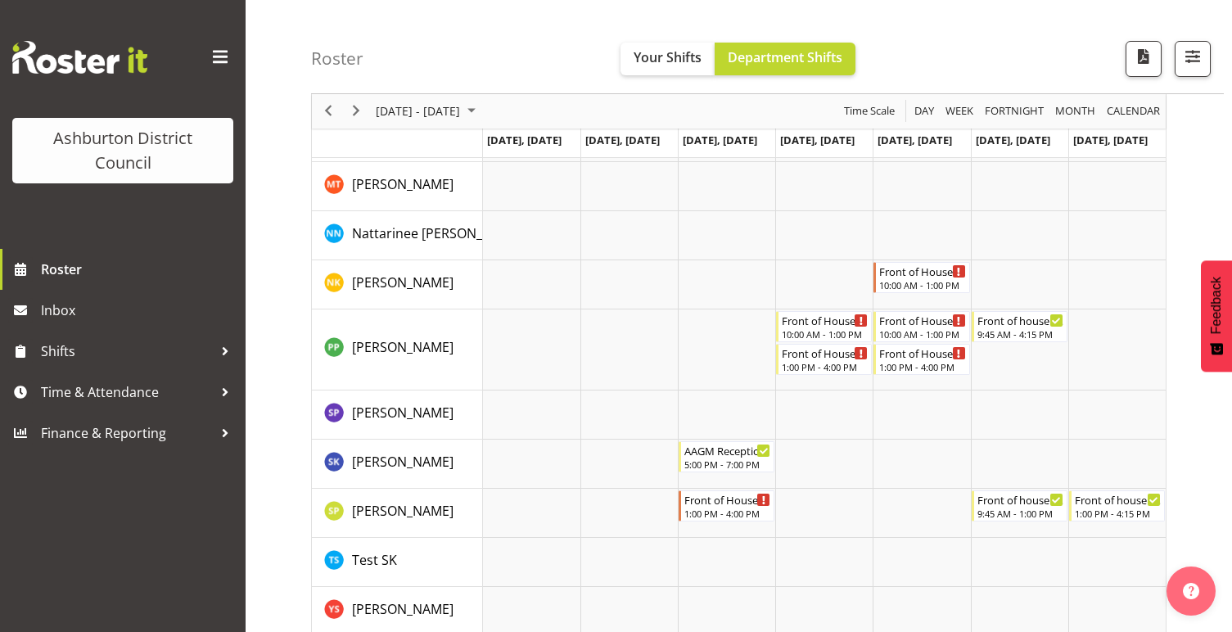
scroll to position [999, 0]
click at [365, 110] on span "Next" at bounding box center [356, 112] width 20 height 20
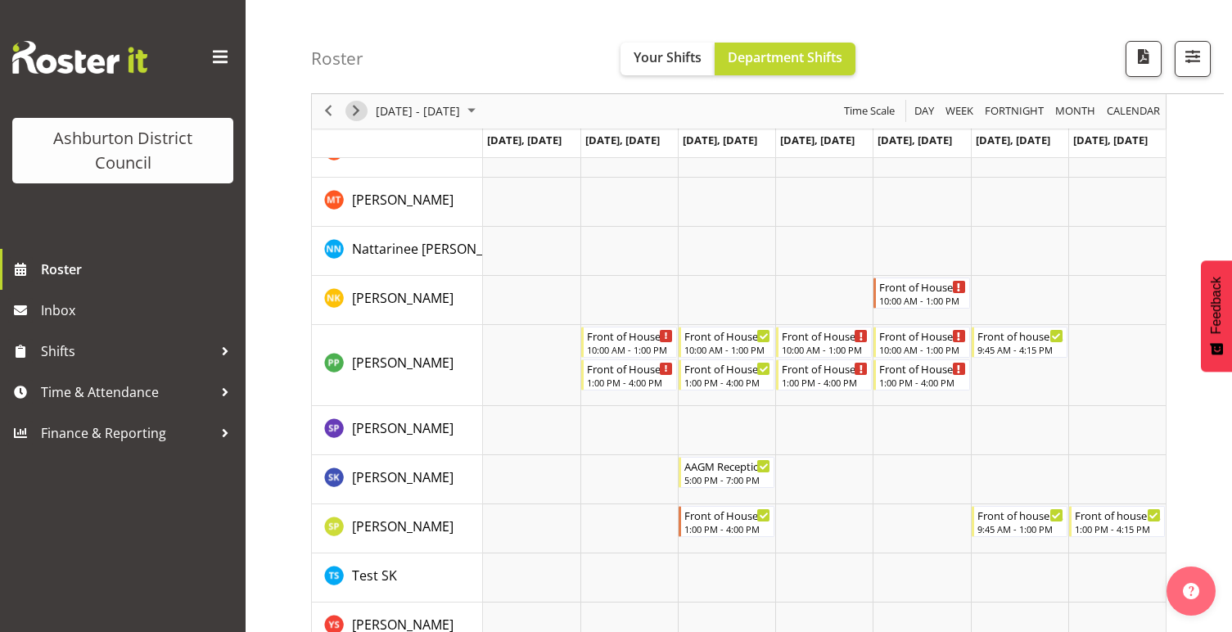
click at [360, 109] on span "Next" at bounding box center [356, 112] width 20 height 20
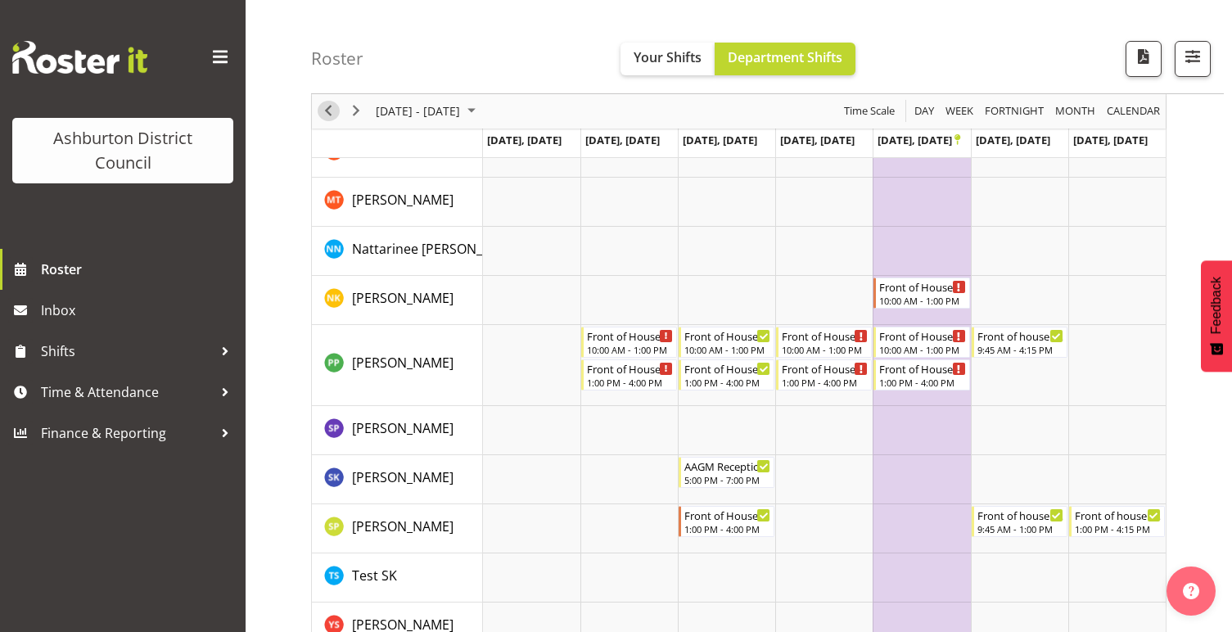
click at [325, 109] on span "Previous" at bounding box center [328, 112] width 20 height 20
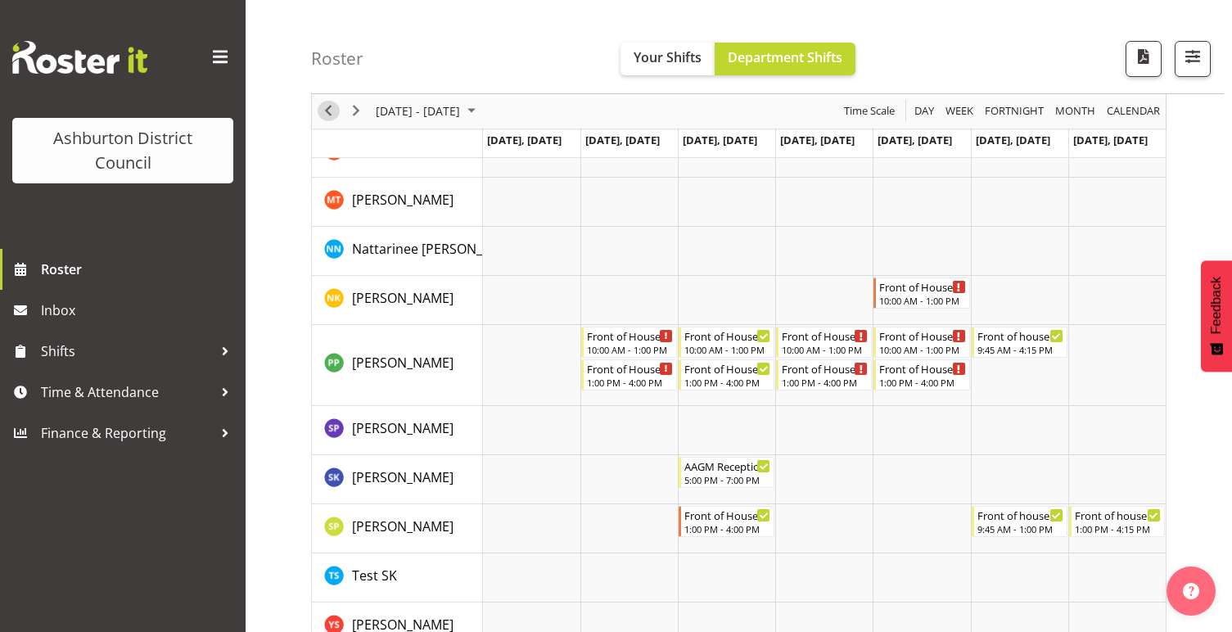
click at [325, 109] on span "Previous" at bounding box center [328, 112] width 20 height 20
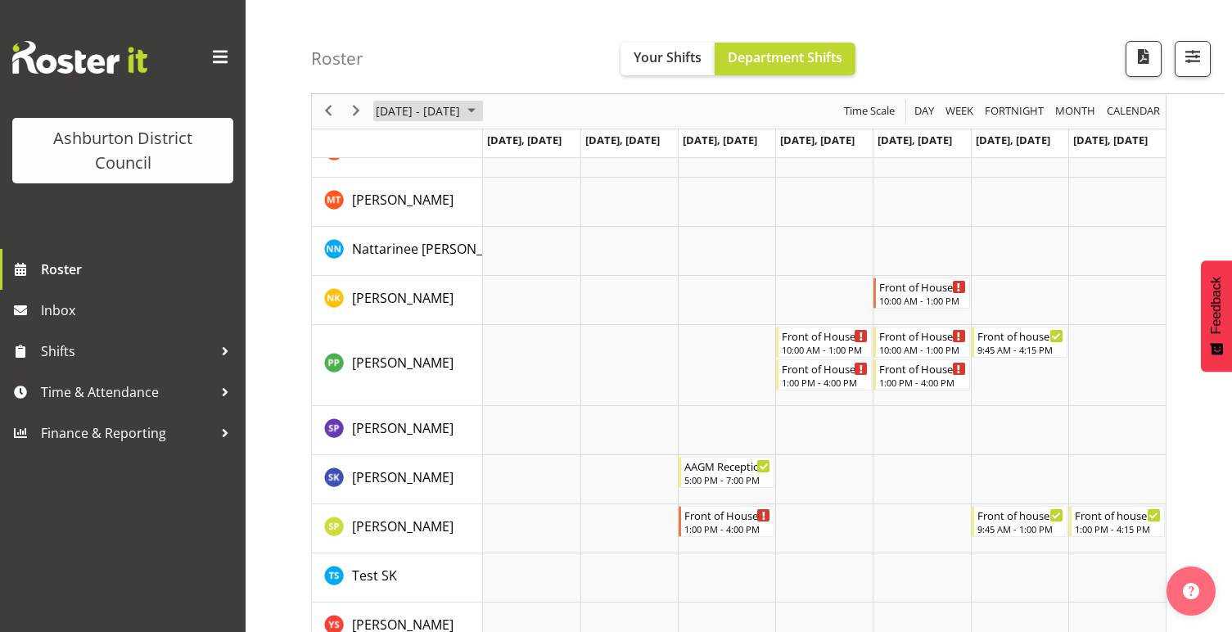
click at [422, 108] on span "[DATE] - [DATE]" at bounding box center [418, 112] width 88 height 20
click at [458, 113] on span "[DATE] - [DATE]" at bounding box center [418, 112] width 88 height 20
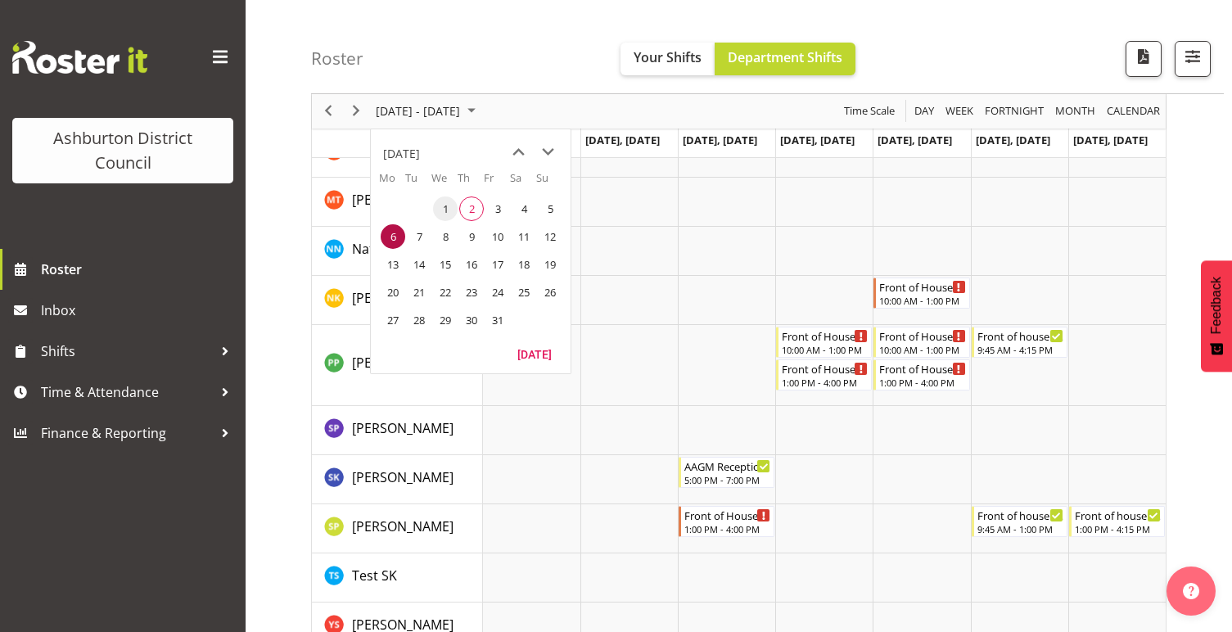
click at [447, 208] on span "1" at bounding box center [445, 208] width 25 height 25
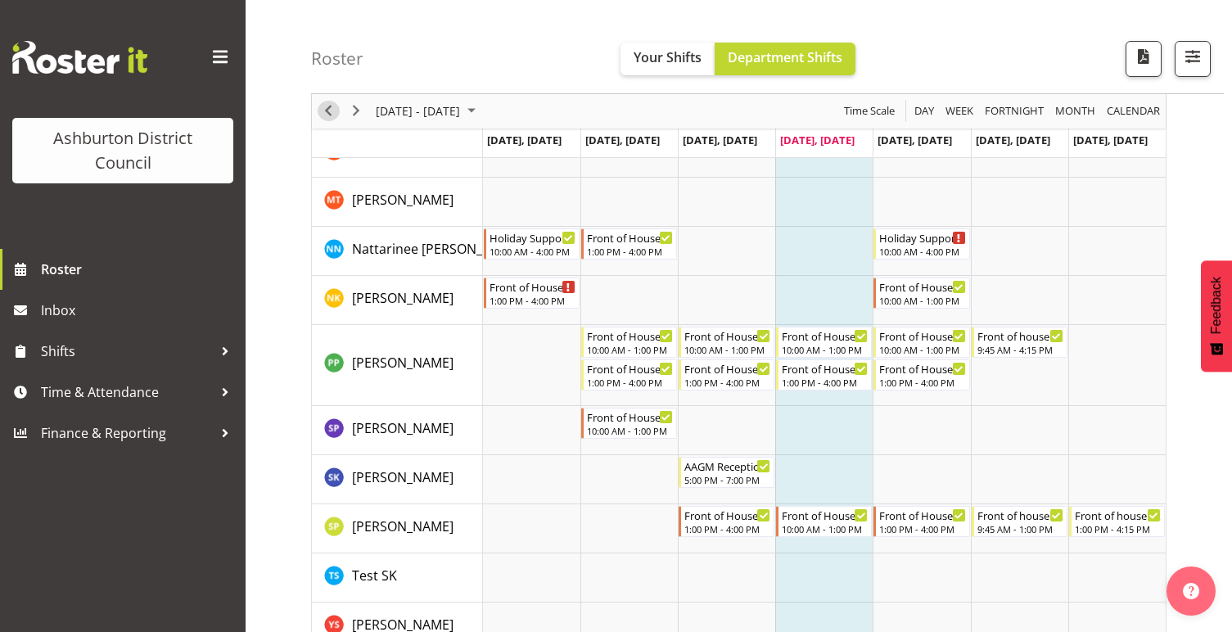
click at [327, 109] on span "Previous" at bounding box center [328, 112] width 20 height 20
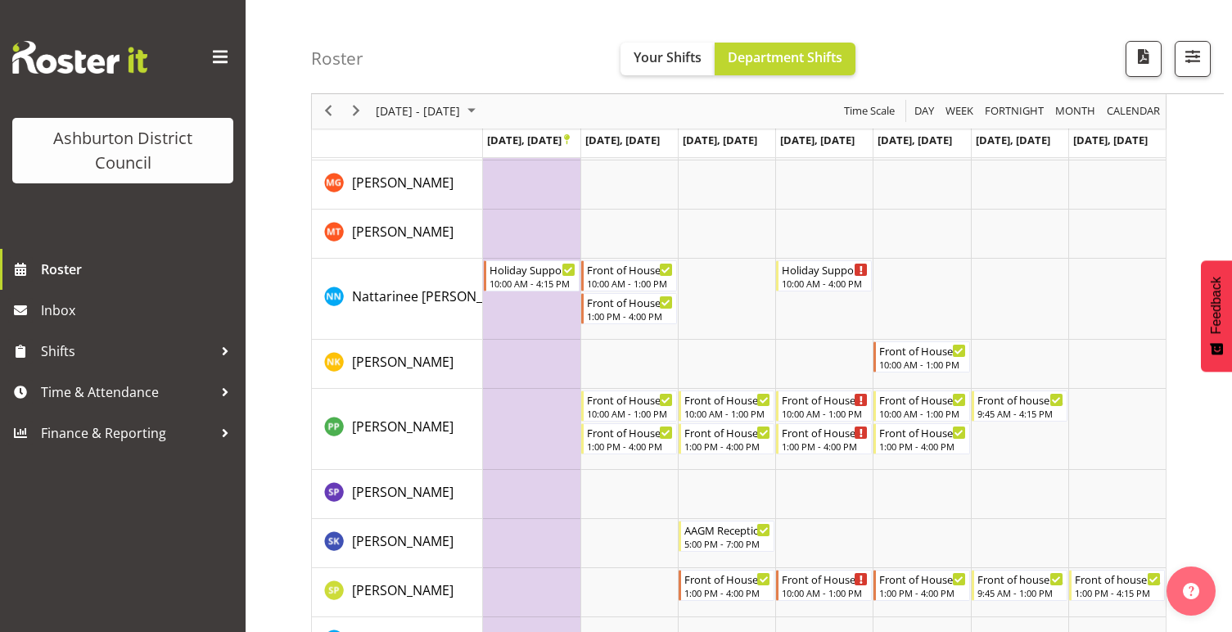
scroll to position [1017, 0]
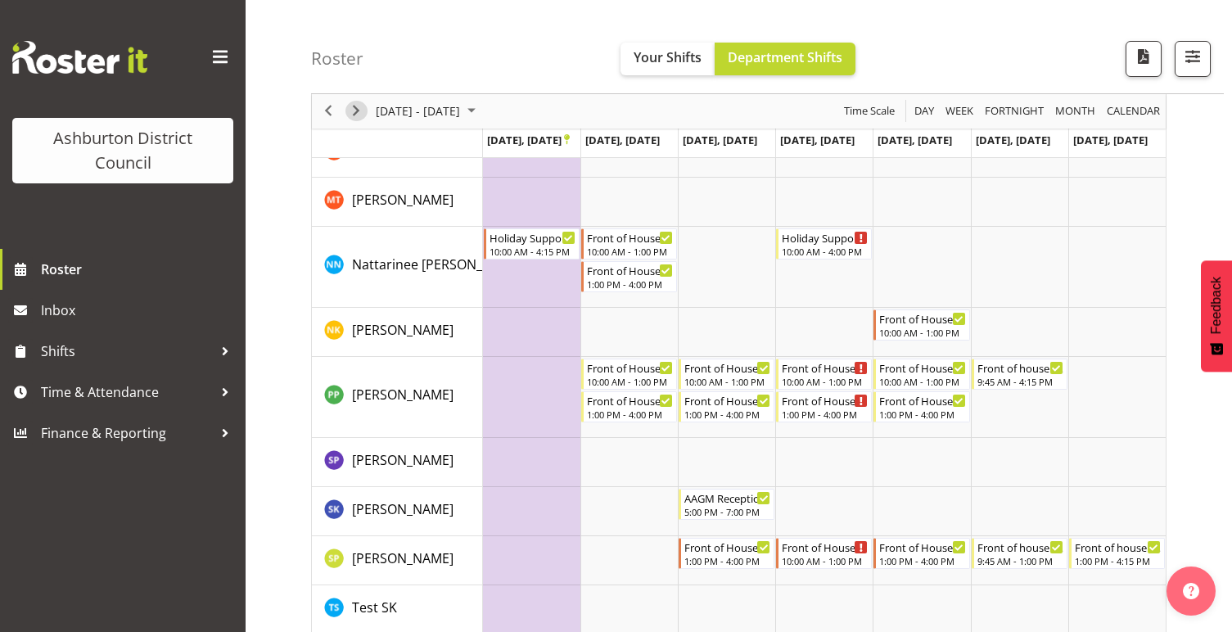
click at [358, 109] on span "Next" at bounding box center [356, 112] width 20 height 20
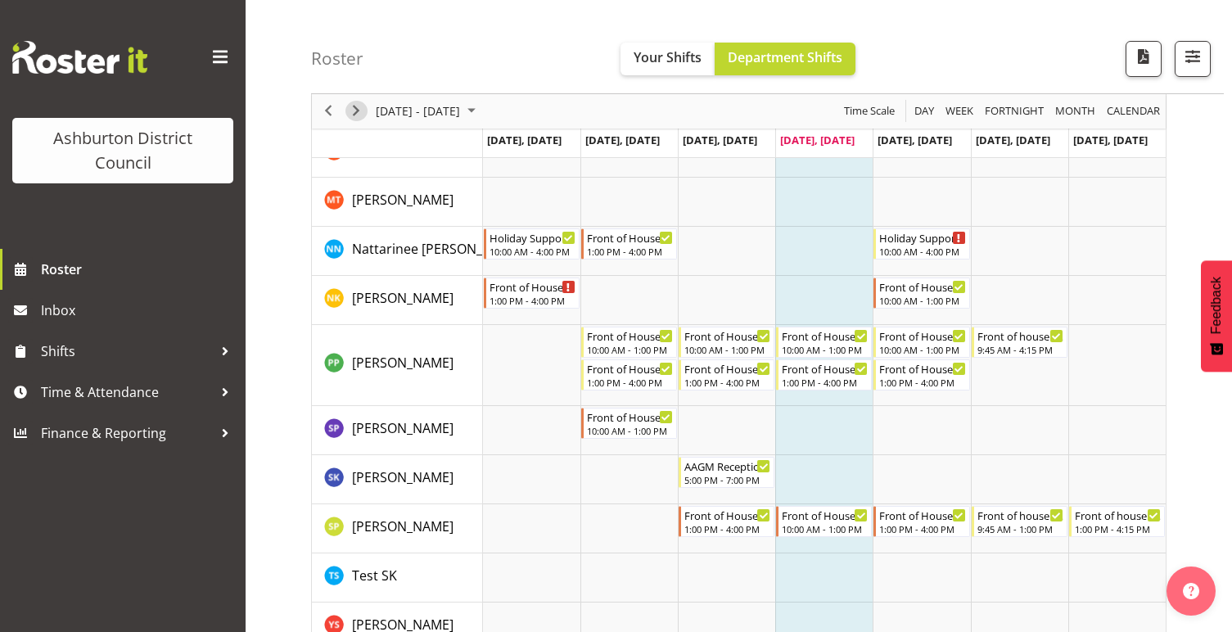
click at [353, 107] on span "Next" at bounding box center [356, 112] width 20 height 20
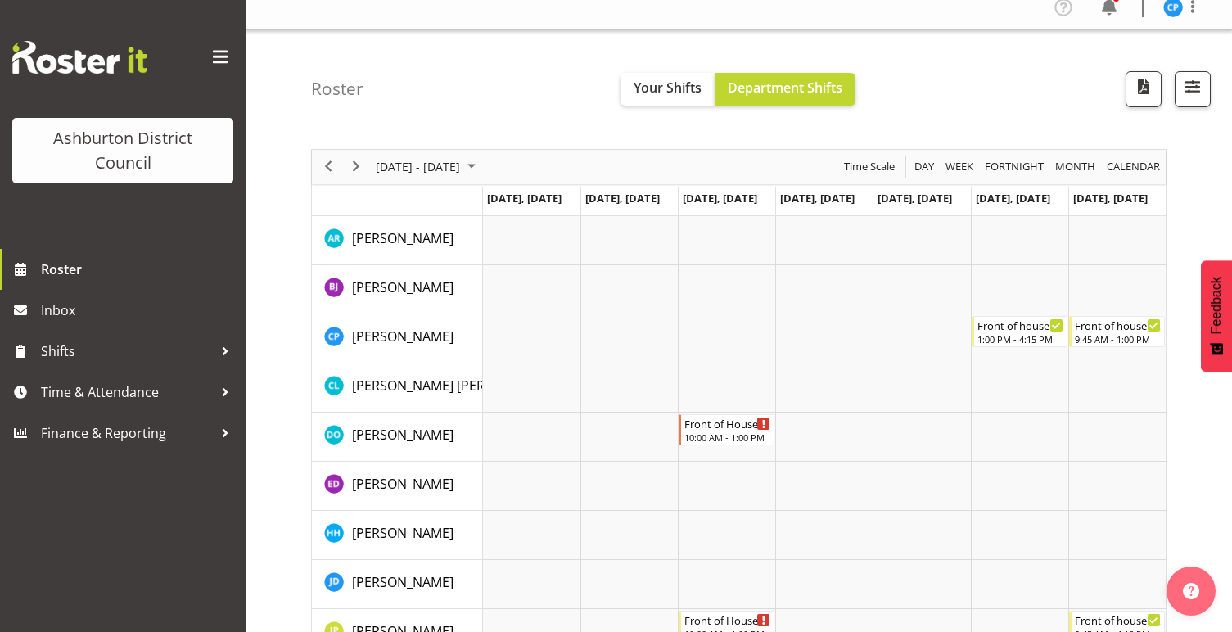
scroll to position [12, 0]
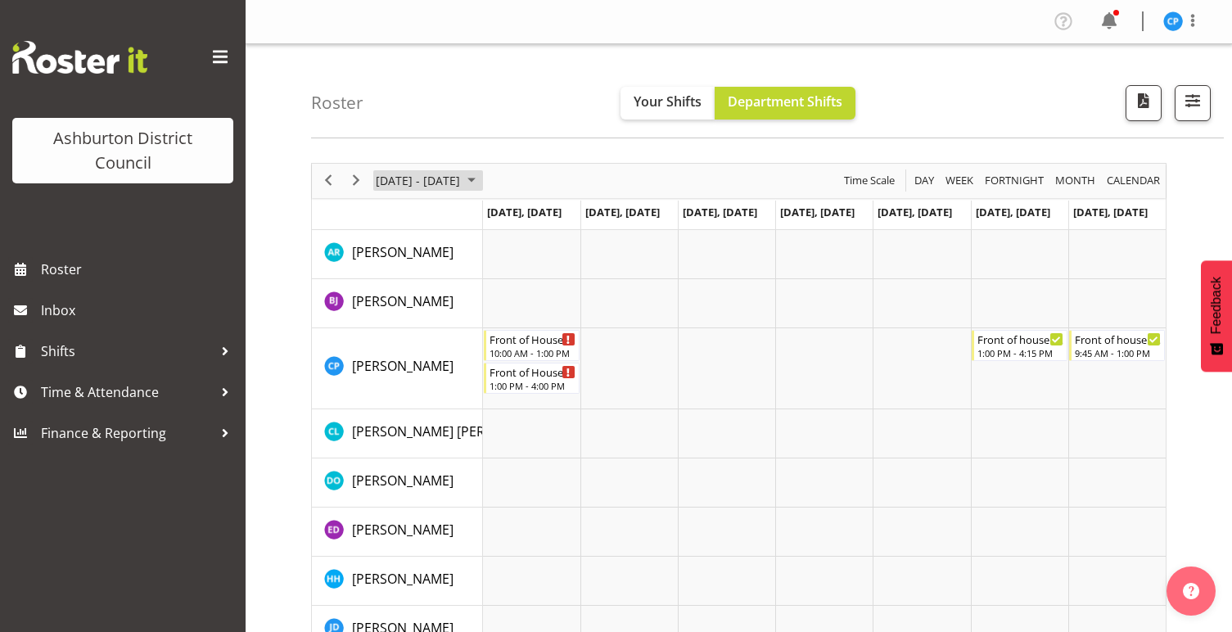
click at [443, 182] on span "[DATE] - [DATE]" at bounding box center [418, 180] width 88 height 20
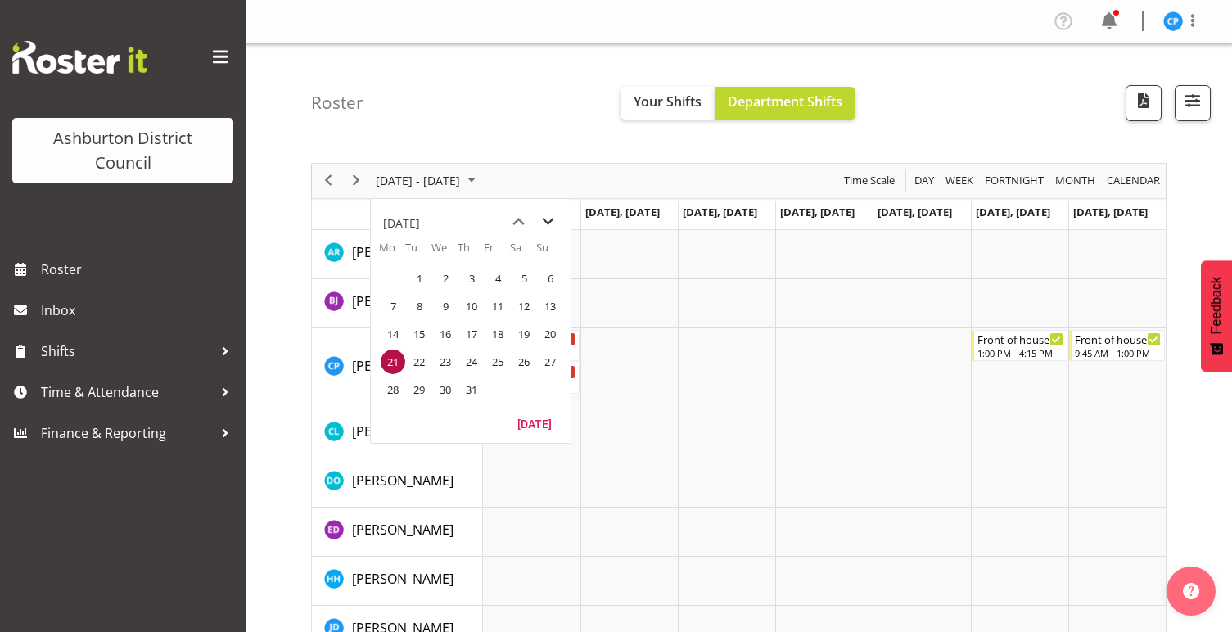
click at [544, 223] on span "next month" at bounding box center [548, 221] width 29 height 29
click at [416, 366] on span "21" at bounding box center [419, 362] width 25 height 25
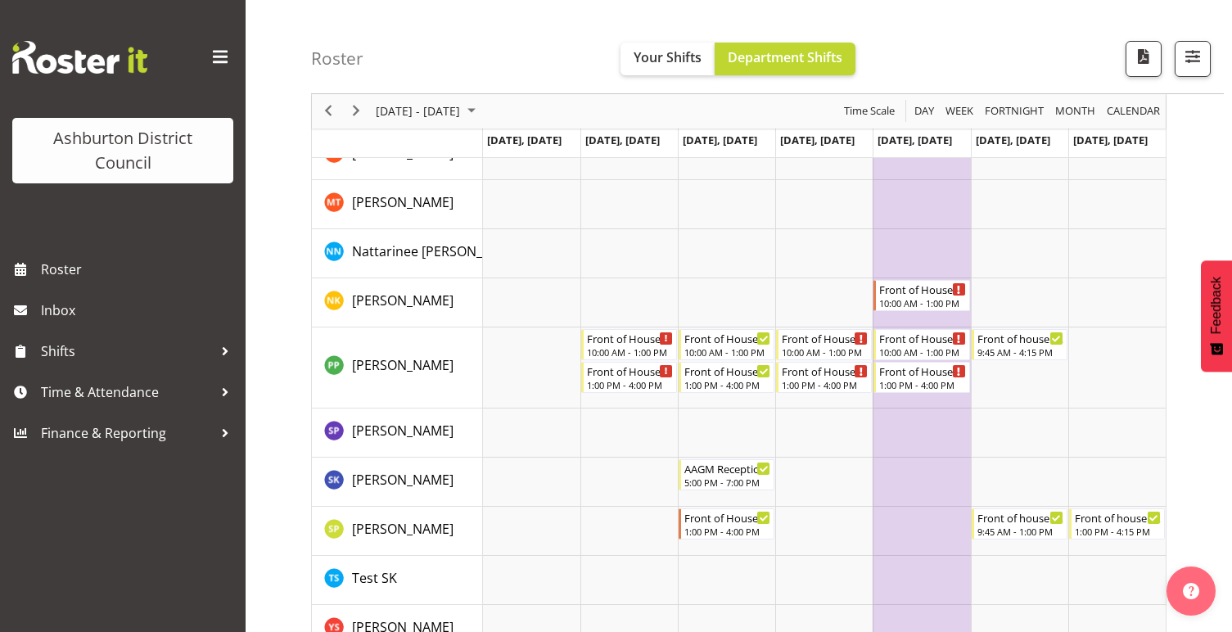
scroll to position [1017, 0]
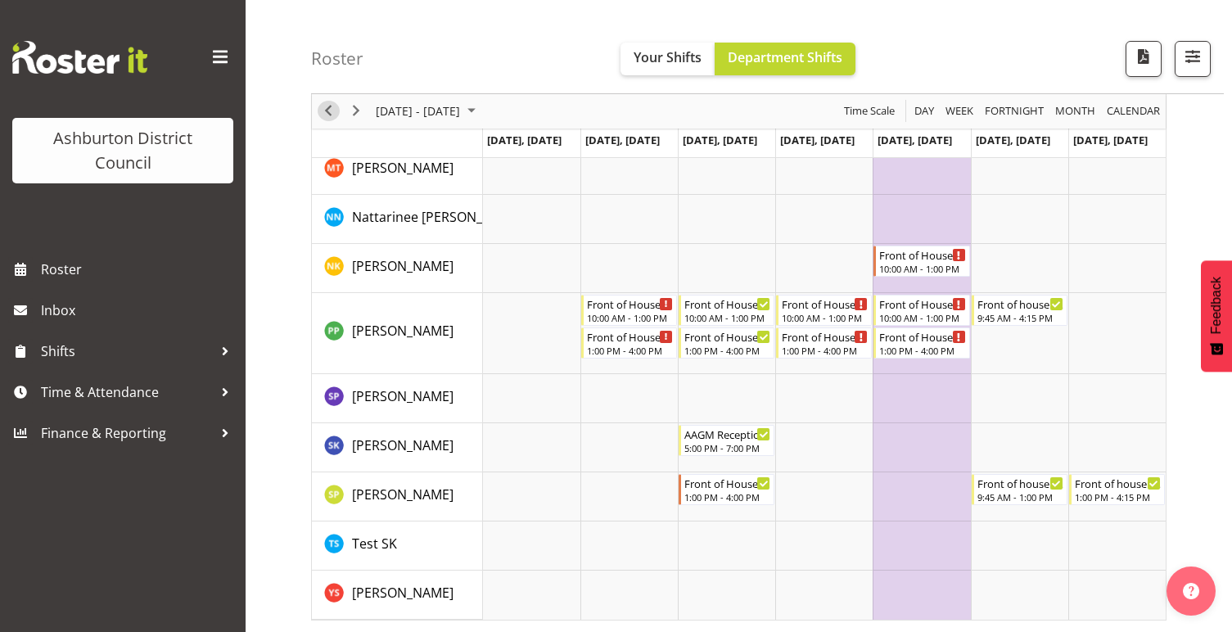
click at [327, 113] on span "Previous" at bounding box center [328, 112] width 20 height 20
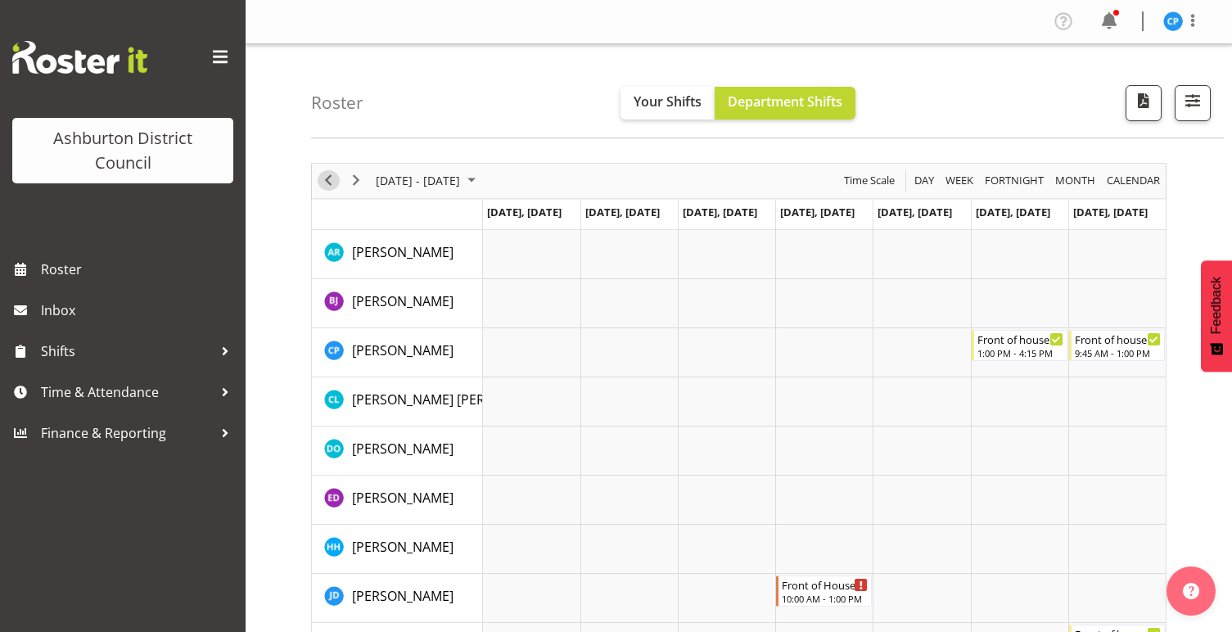
click at [326, 185] on span "Previous" at bounding box center [328, 180] width 20 height 20
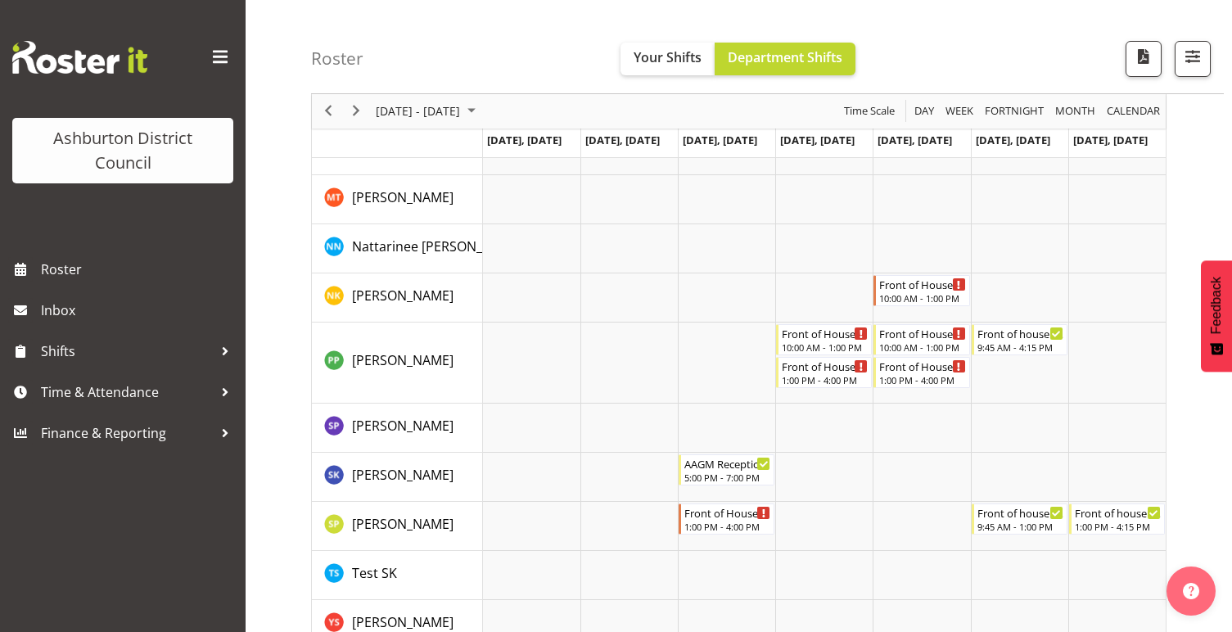
scroll to position [1017, 0]
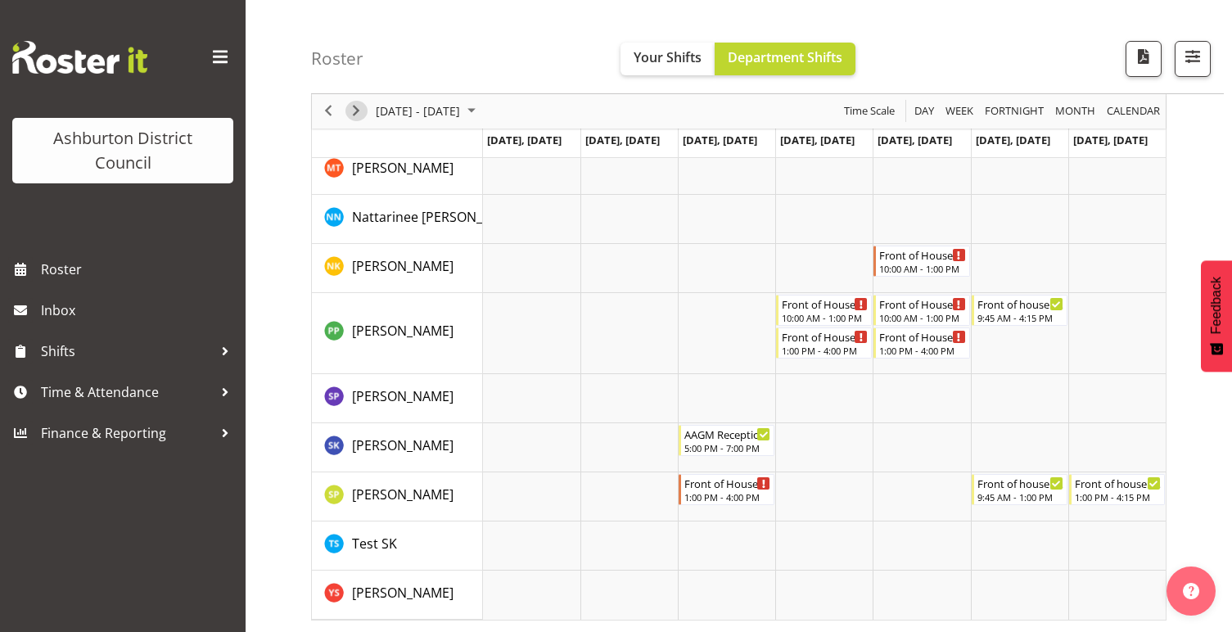
click at [355, 108] on span "Next" at bounding box center [356, 112] width 20 height 20
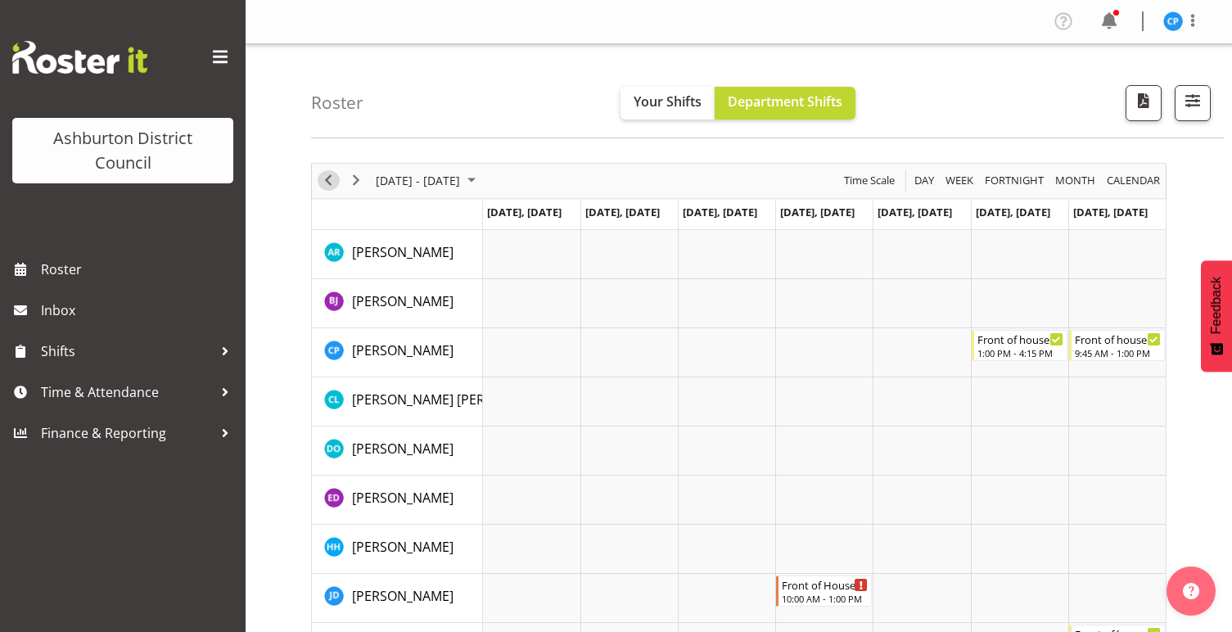
click at [323, 179] on span "Previous" at bounding box center [328, 180] width 20 height 20
